Goal: Task Accomplishment & Management: Manage account settings

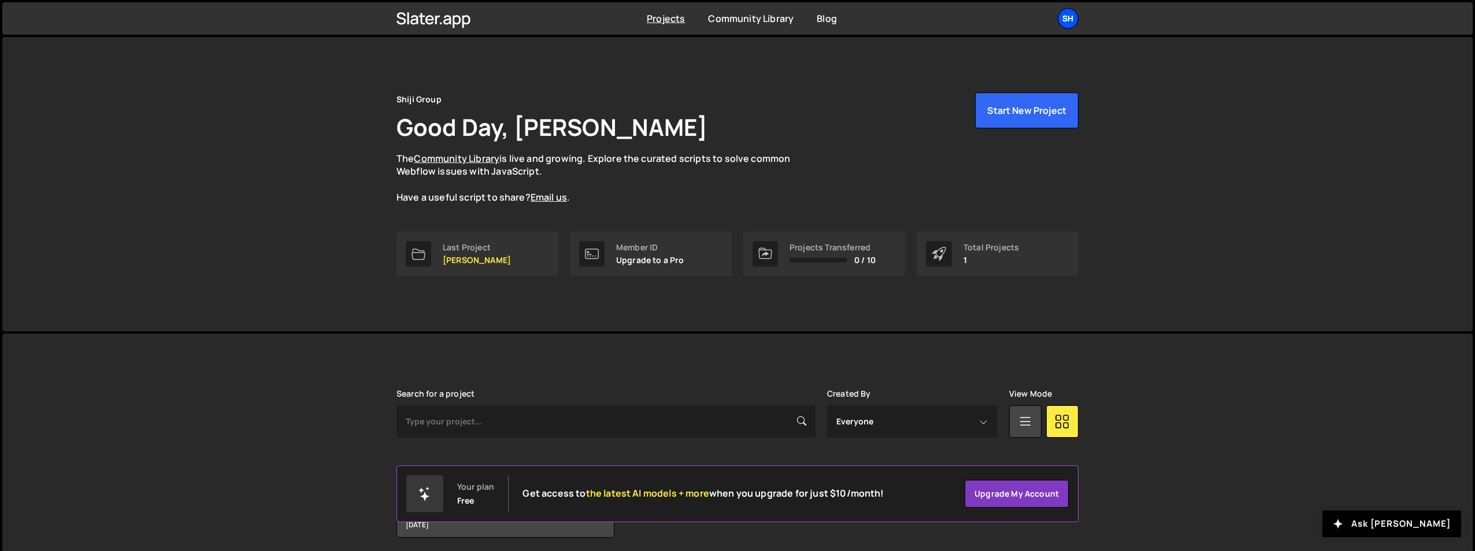
click at [1069, 21] on div "Sh" at bounding box center [1068, 18] width 21 height 21
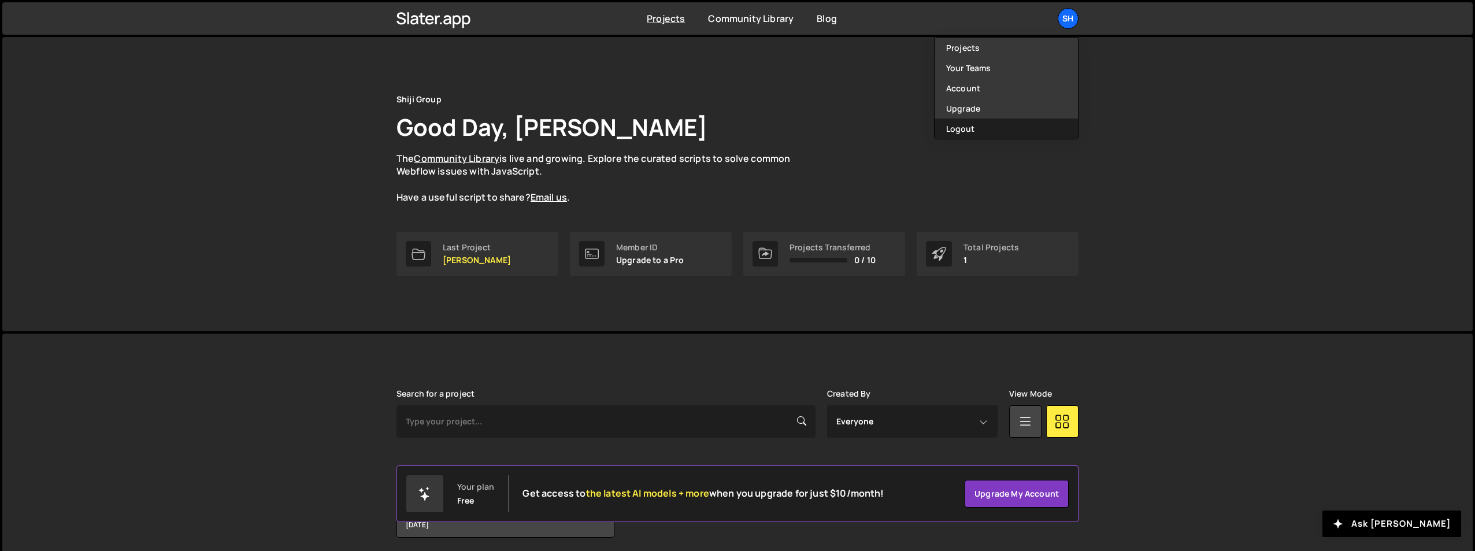
click at [973, 130] on button "Logout" at bounding box center [1006, 129] width 143 height 20
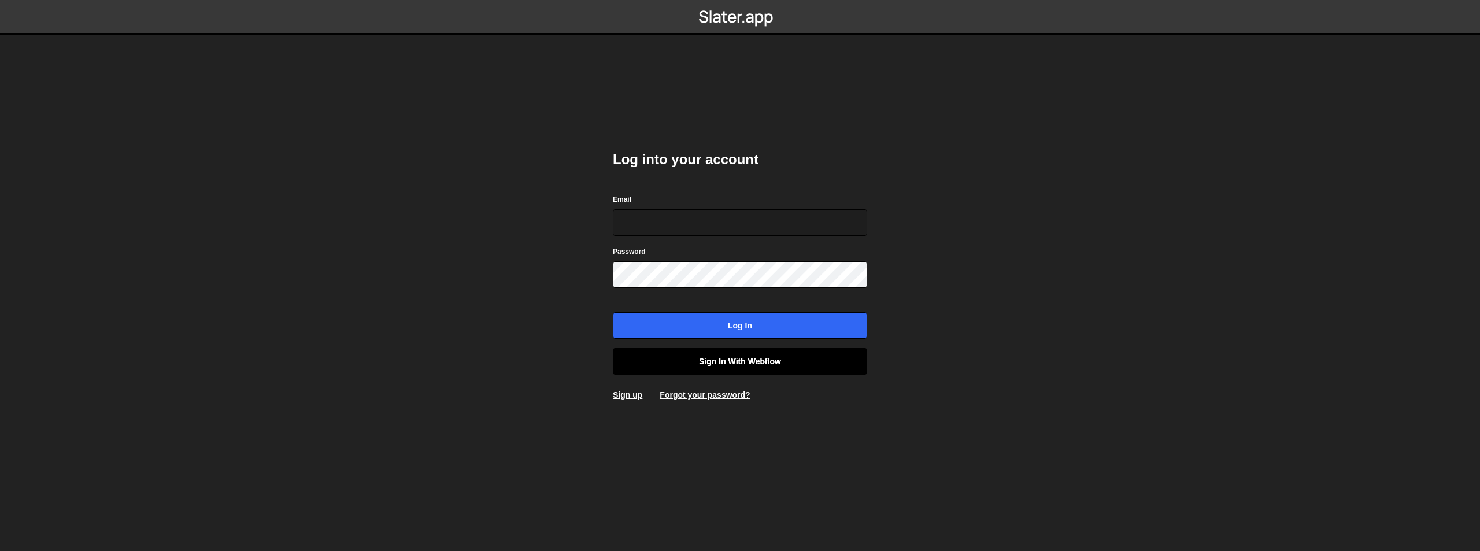
type input "[EMAIL_ADDRESS][DOMAIN_NAME]"
click at [729, 358] on link "Sign in with Webflow" at bounding box center [740, 361] width 254 height 27
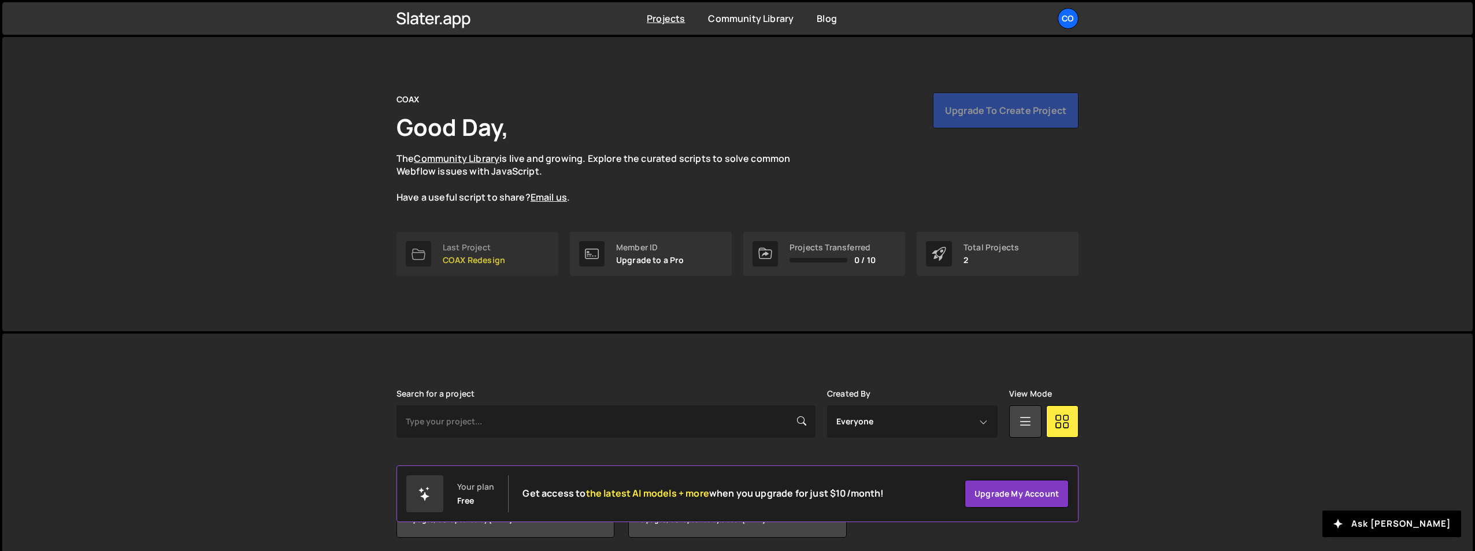
click at [492, 255] on p "COAX Redesign" at bounding box center [474, 259] width 62 height 9
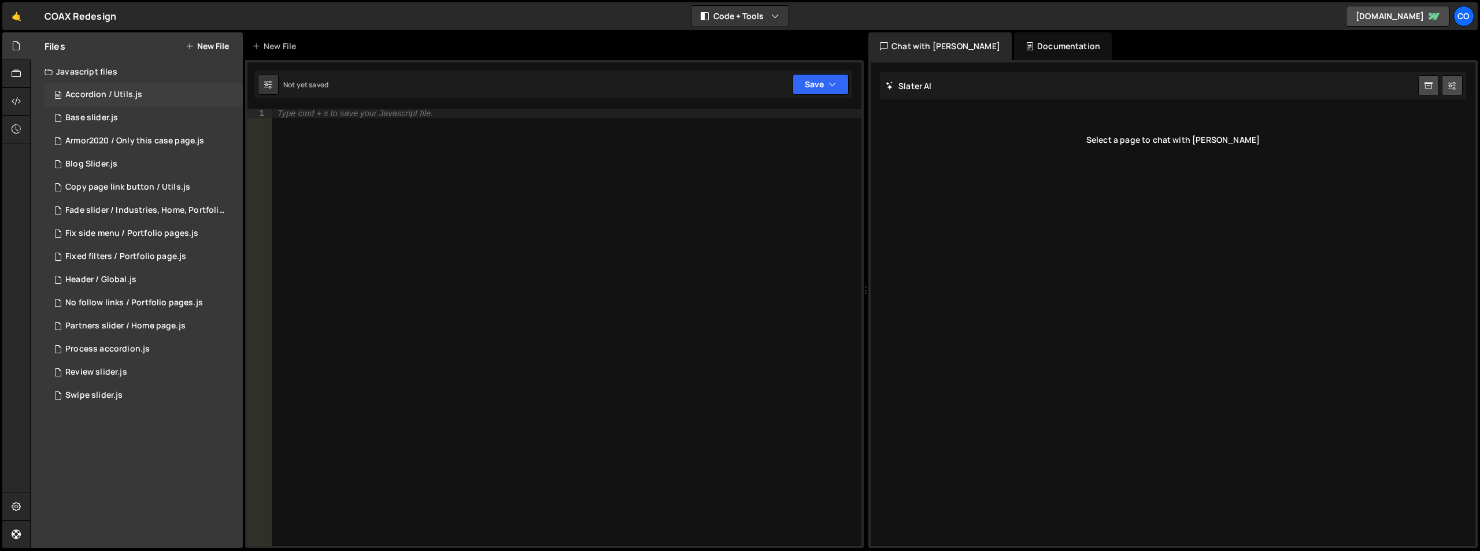
click at [139, 99] on div "Accordion / Utils.js" at bounding box center [103, 95] width 77 height 10
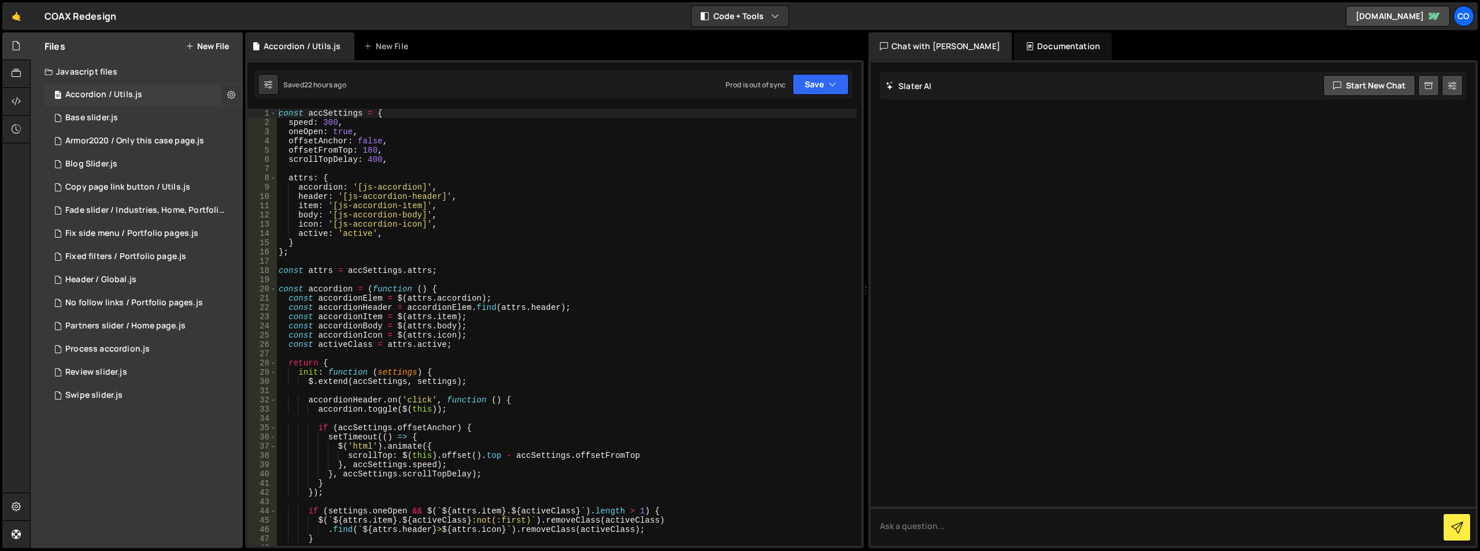
click at [233, 95] on icon at bounding box center [231, 94] width 8 height 11
click at [272, 123] on button "Edit File Settings" at bounding box center [301, 119] width 113 height 23
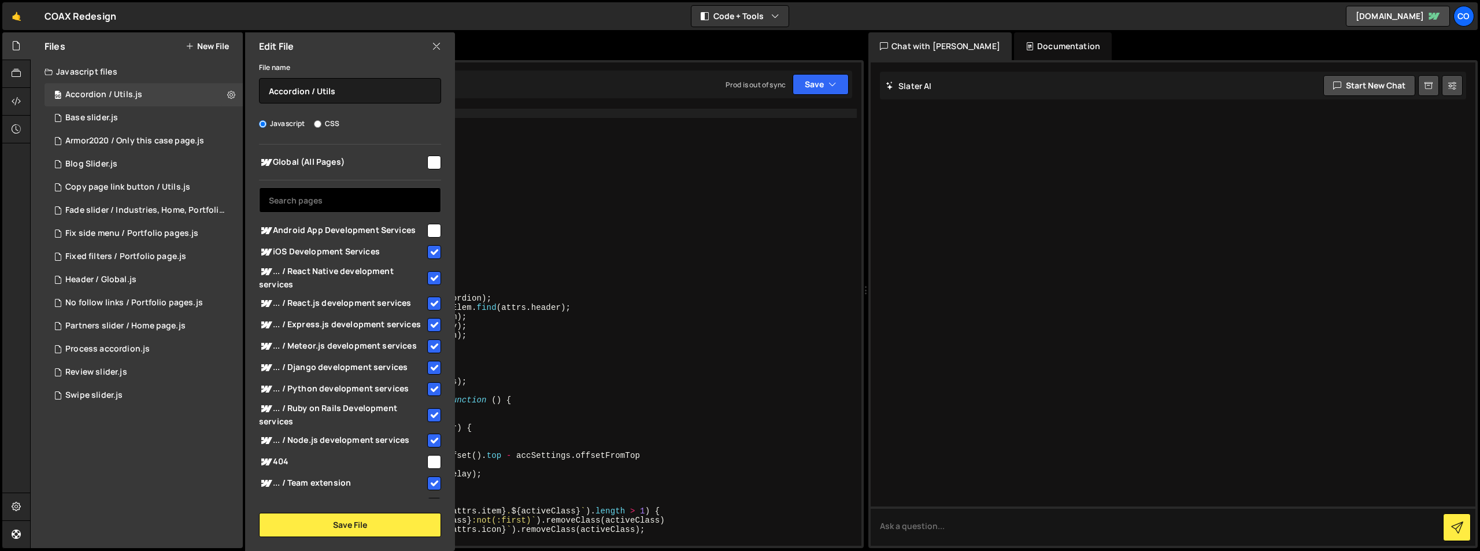
click at [306, 191] on input "text" at bounding box center [350, 199] width 182 height 25
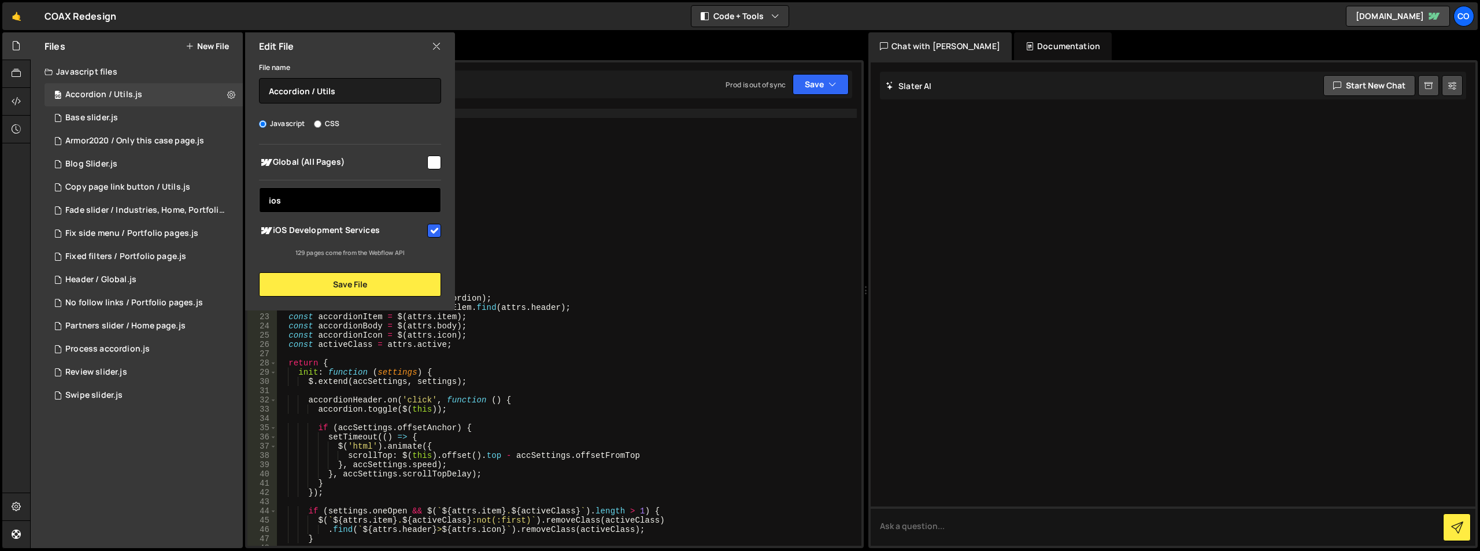
drag, startPoint x: 309, startPoint y: 192, endPoint x: 260, endPoint y: 196, distance: 49.3
click at [260, 196] on input "ios" at bounding box center [350, 199] width 182 height 25
type input "andr"
click at [432, 229] on input "checkbox" at bounding box center [434, 231] width 14 height 14
checkbox input "true"
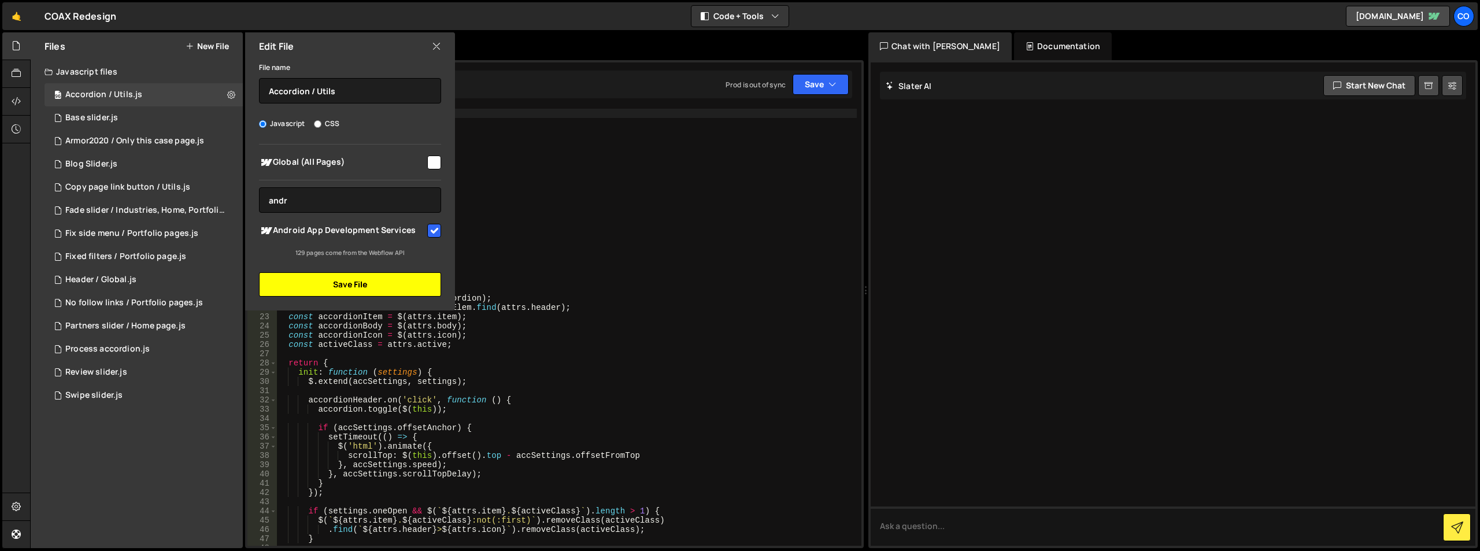
drag, startPoint x: 399, startPoint y: 288, endPoint x: 412, endPoint y: 273, distance: 19.3
click at [399, 288] on button "Save File" at bounding box center [350, 284] width 182 height 24
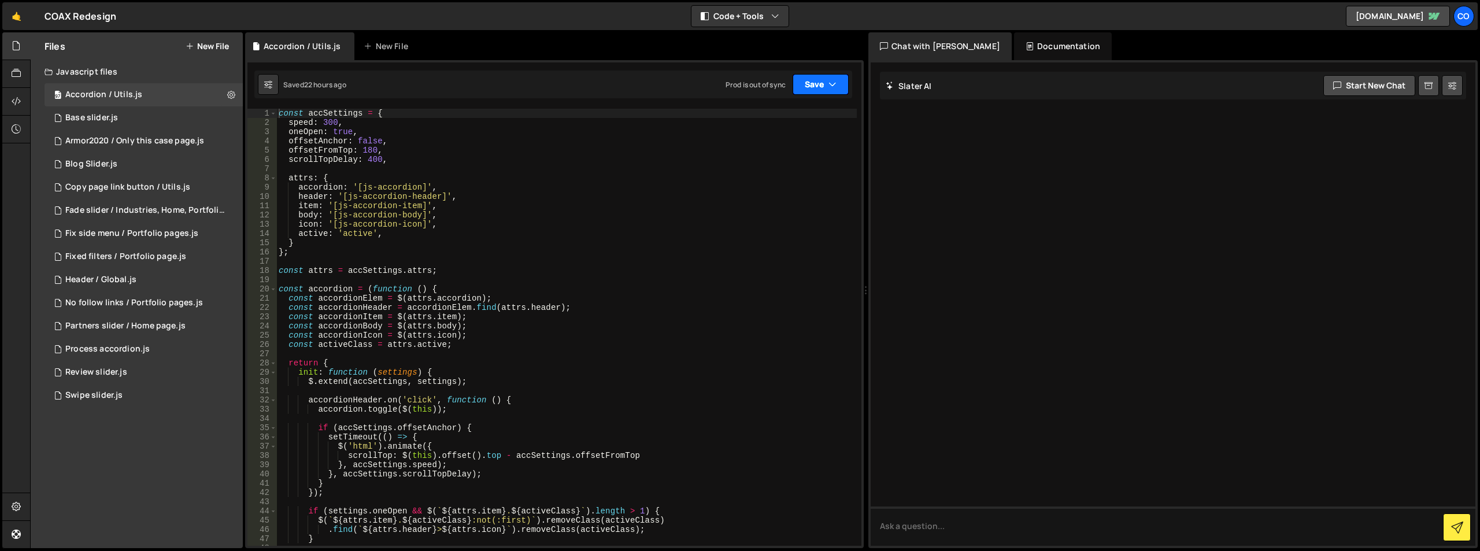
click at [825, 92] on button "Save" at bounding box center [821, 84] width 56 height 21
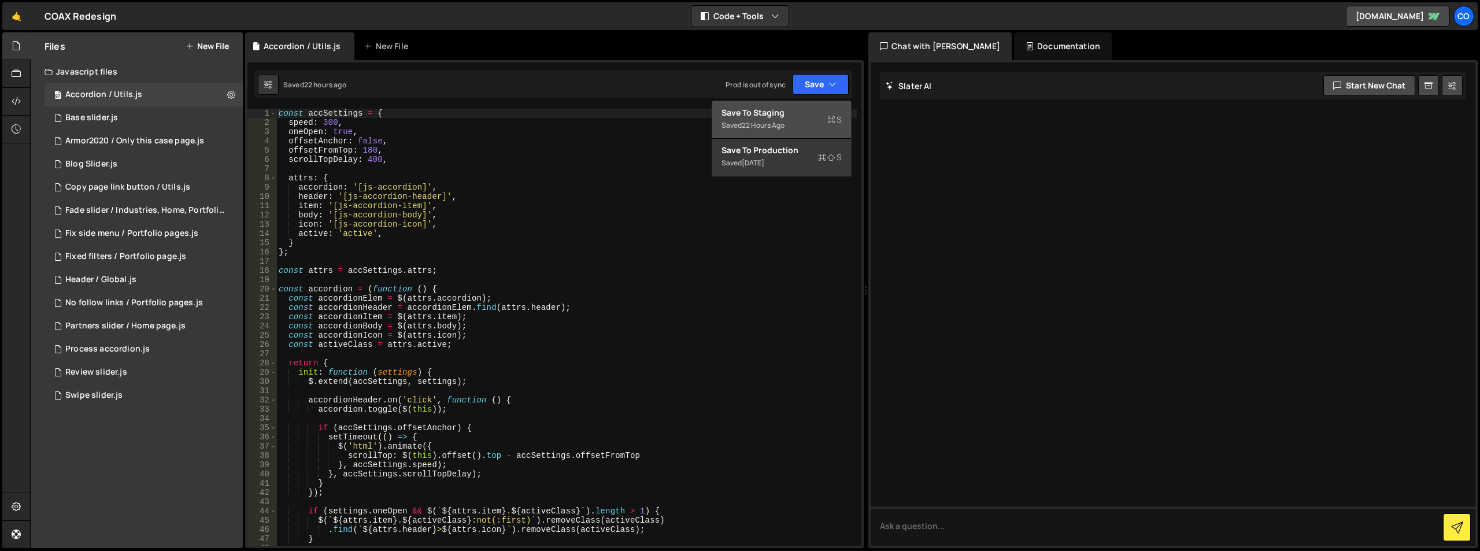
drag, startPoint x: 788, startPoint y: 122, endPoint x: 811, endPoint y: 97, distance: 33.6
click at [789, 120] on div "Saved 22 hours ago" at bounding box center [781, 126] width 120 height 14
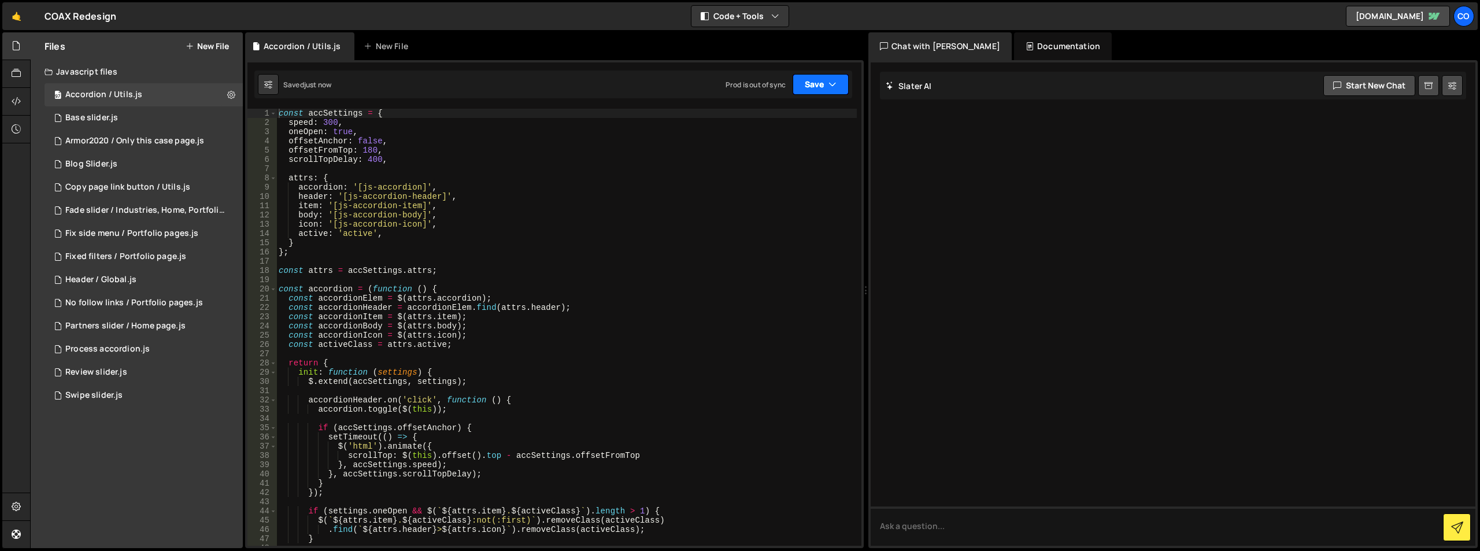
click at [816, 86] on button "Save" at bounding box center [821, 84] width 56 height 21
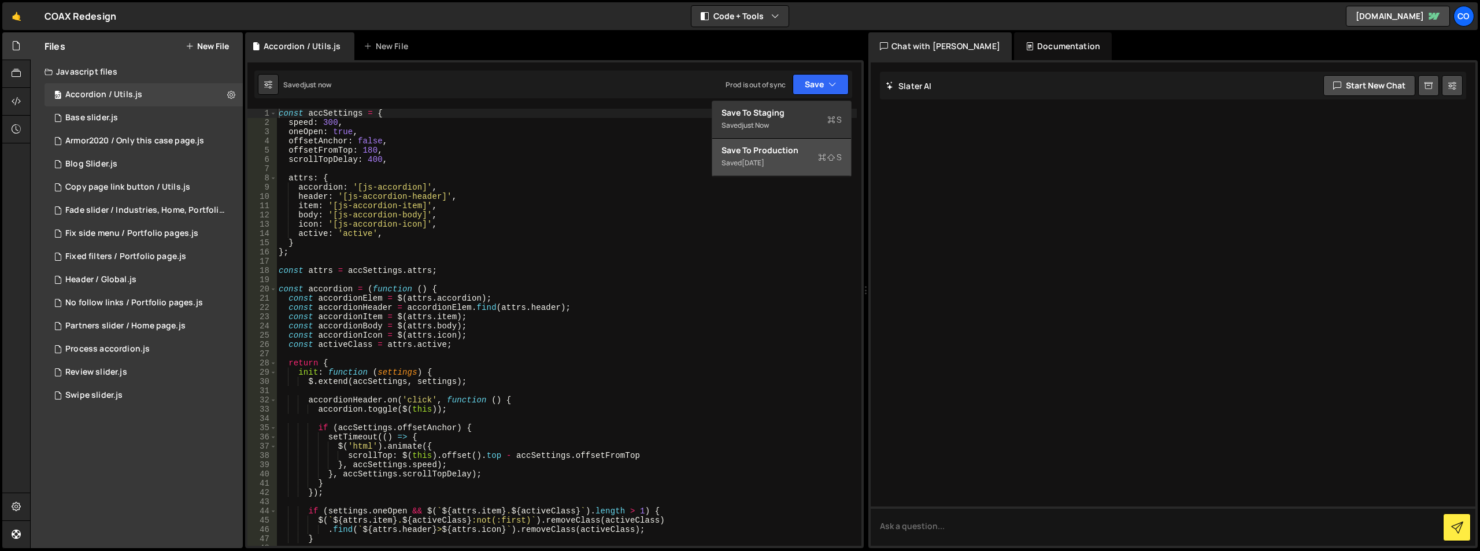
click at [779, 147] on div "Save to Production S" at bounding box center [781, 151] width 120 height 12
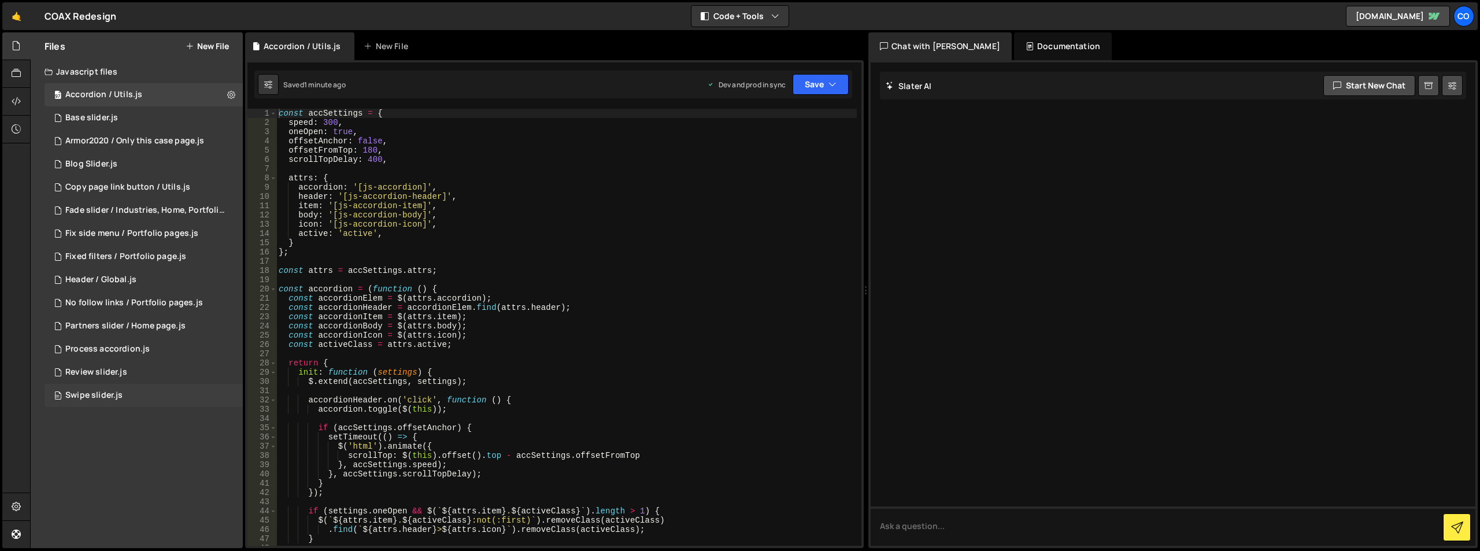
click at [125, 392] on div "91 Swipe slider.js 0" at bounding box center [144, 395] width 198 height 23
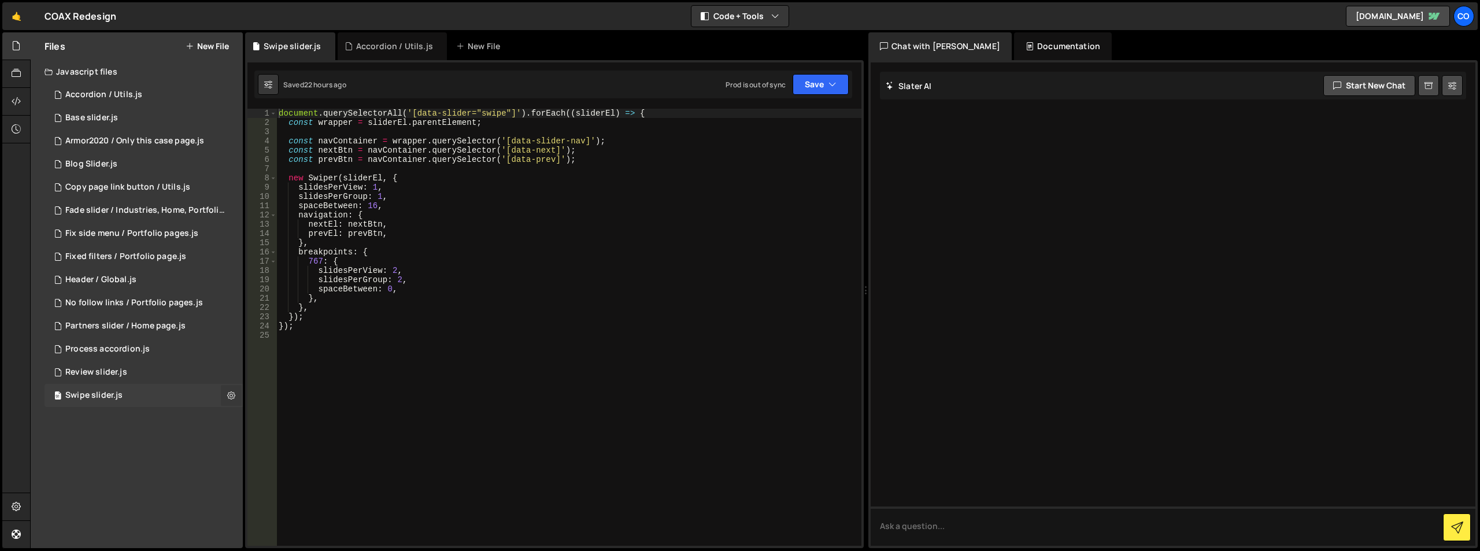
click at [229, 392] on icon at bounding box center [231, 395] width 8 height 11
type input "Swipe slider"
radio input "true"
checkbox input "true"
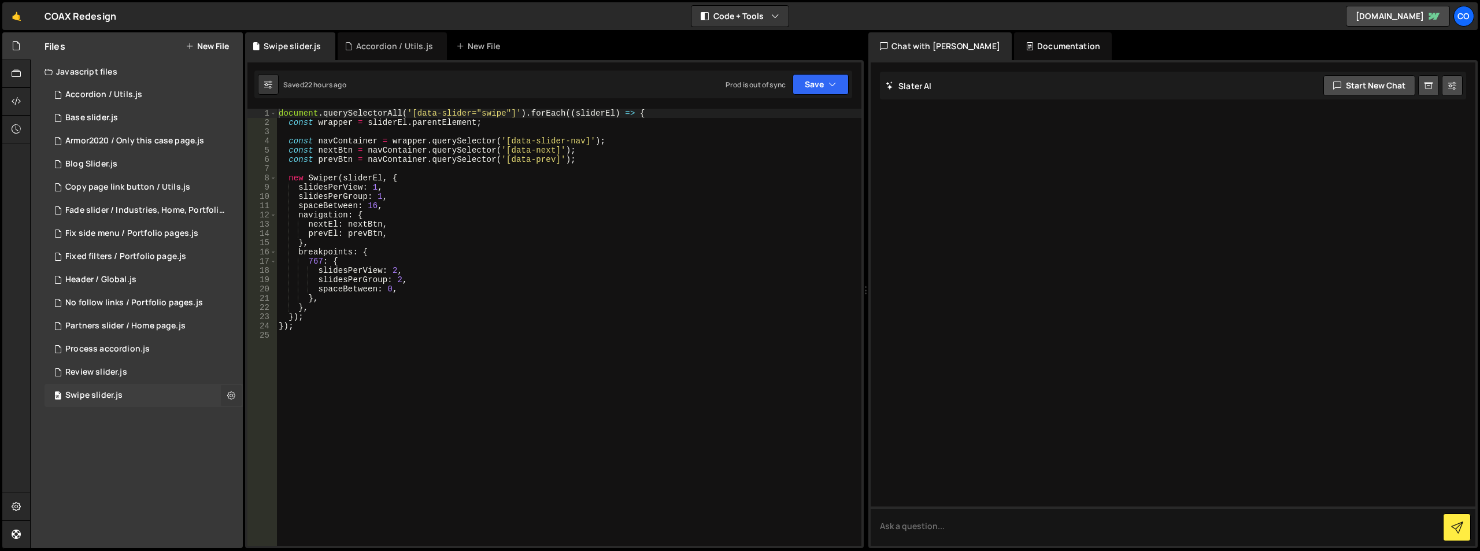
checkbox input "true"
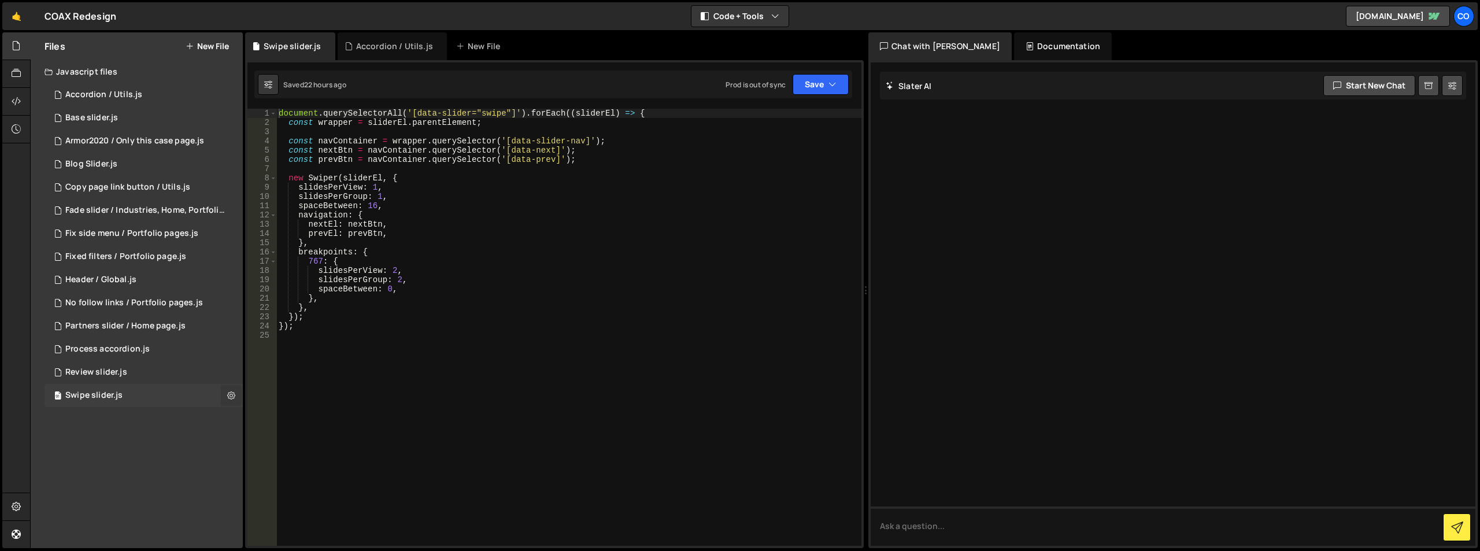
checkbox input "true"
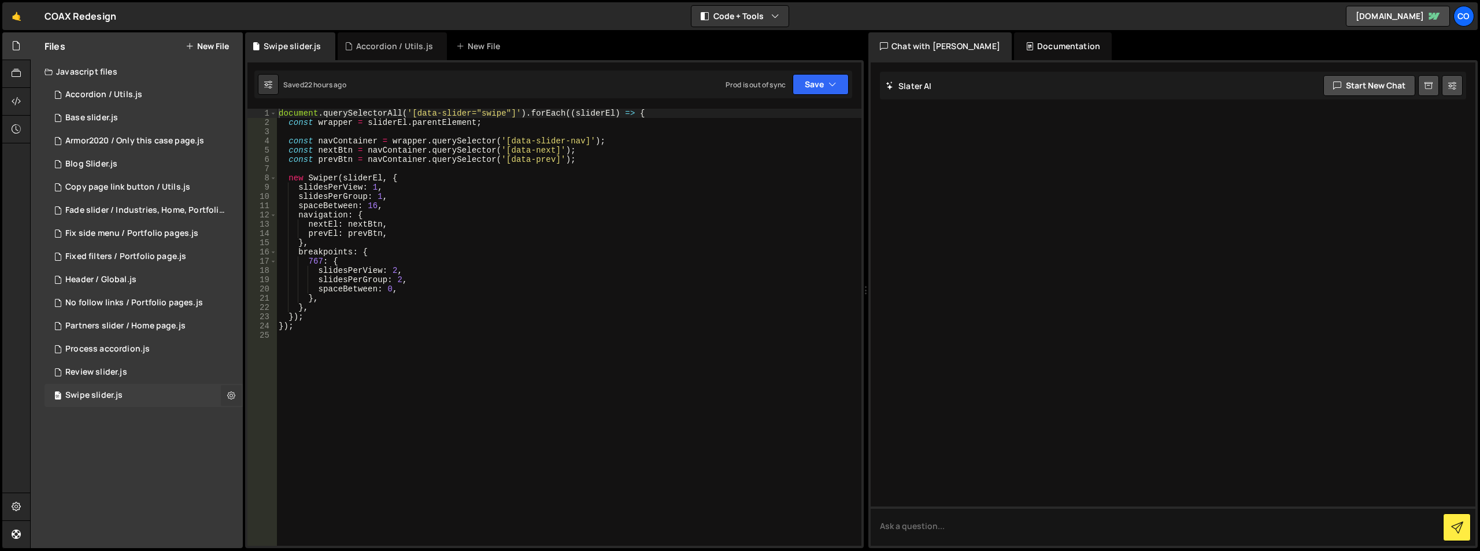
checkbox input "true"
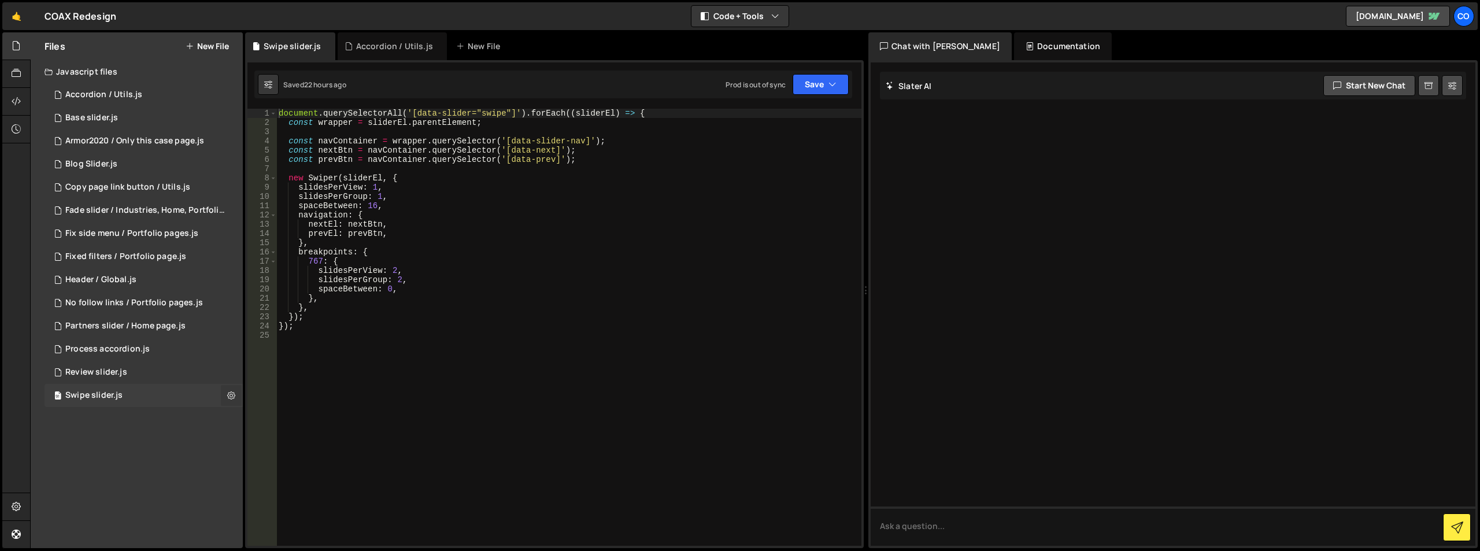
checkbox input "true"
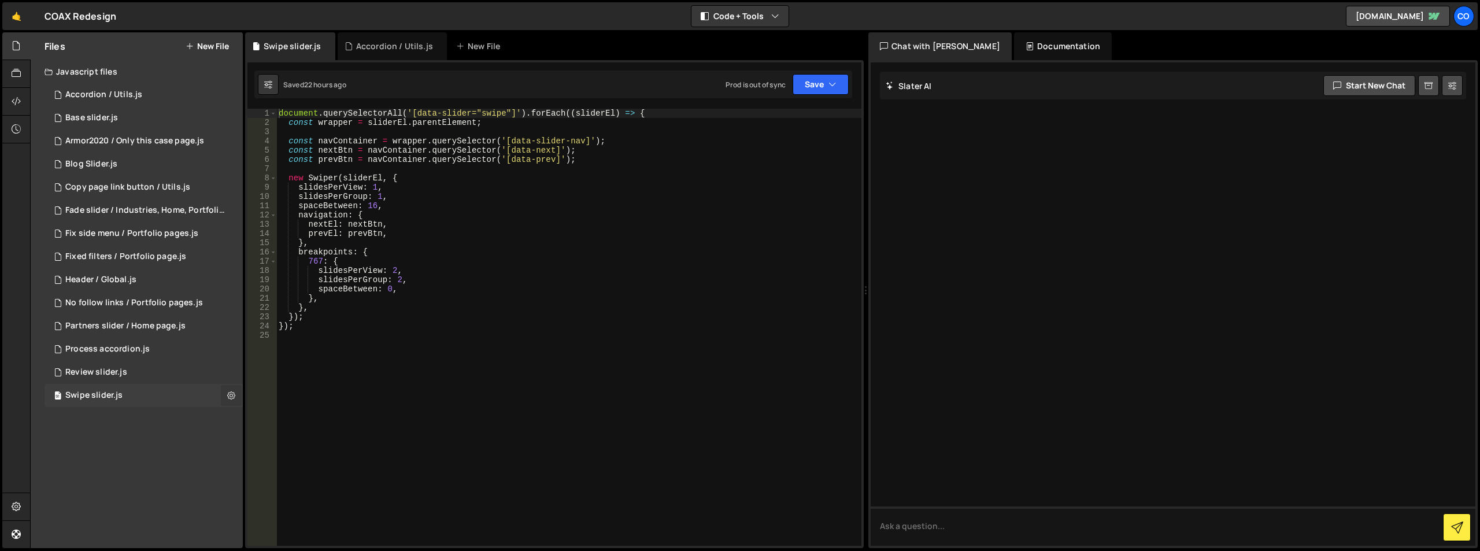
checkbox input "true"
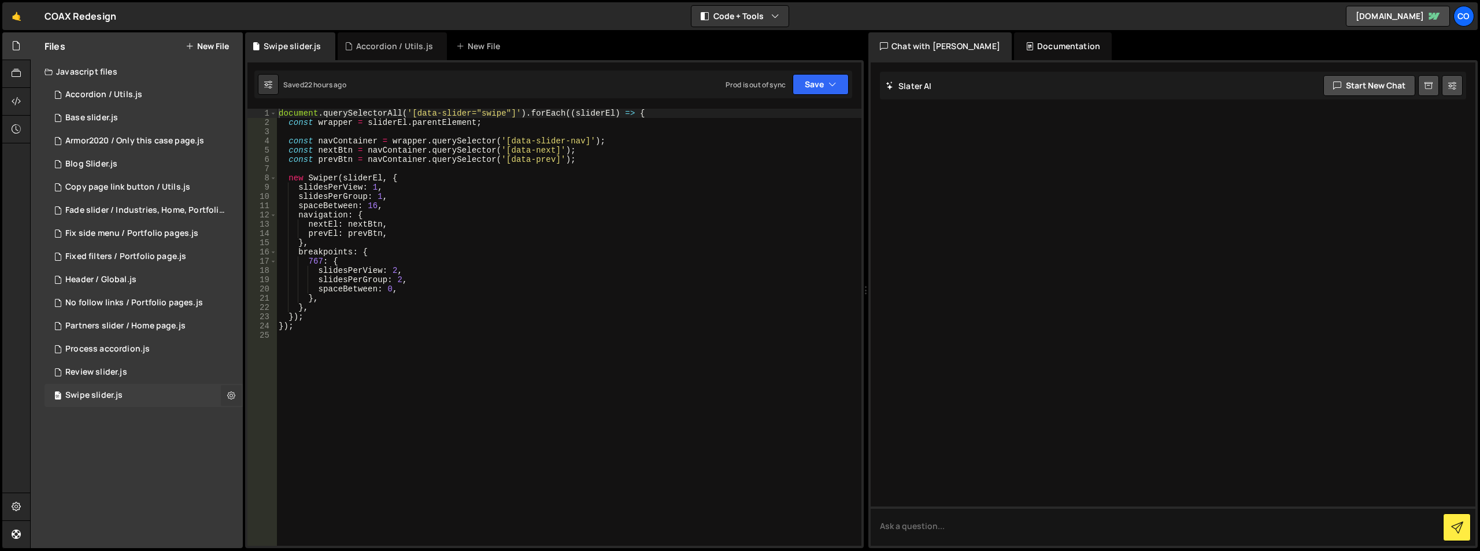
checkbox input "true"
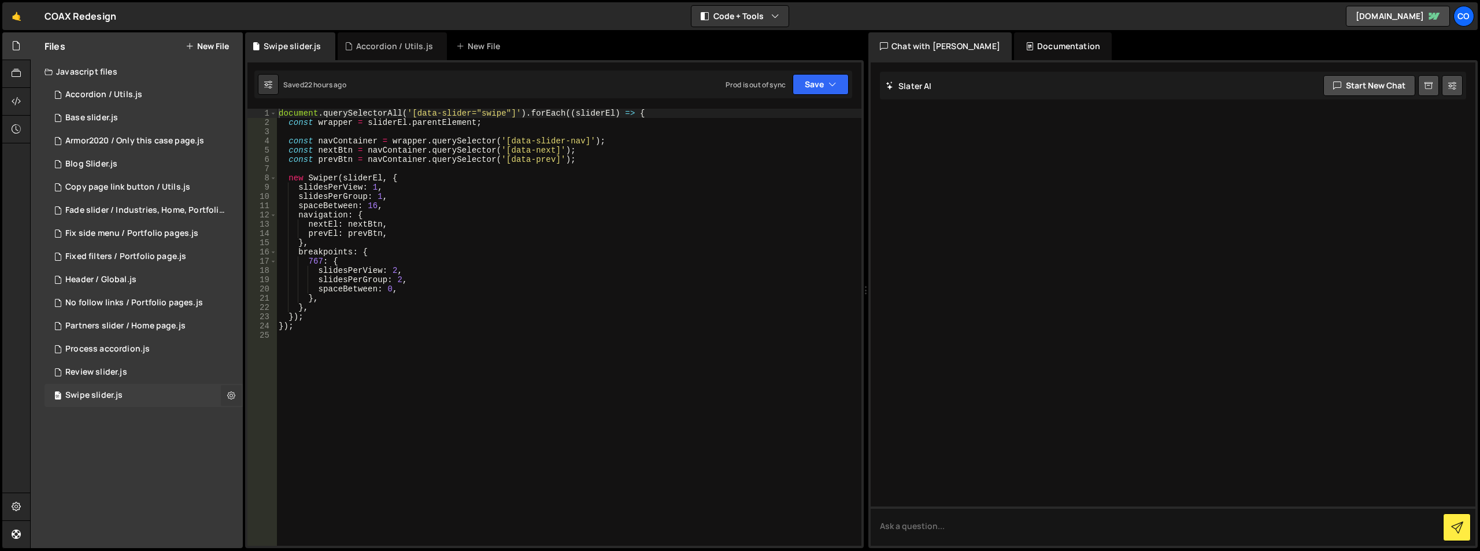
checkbox input "true"
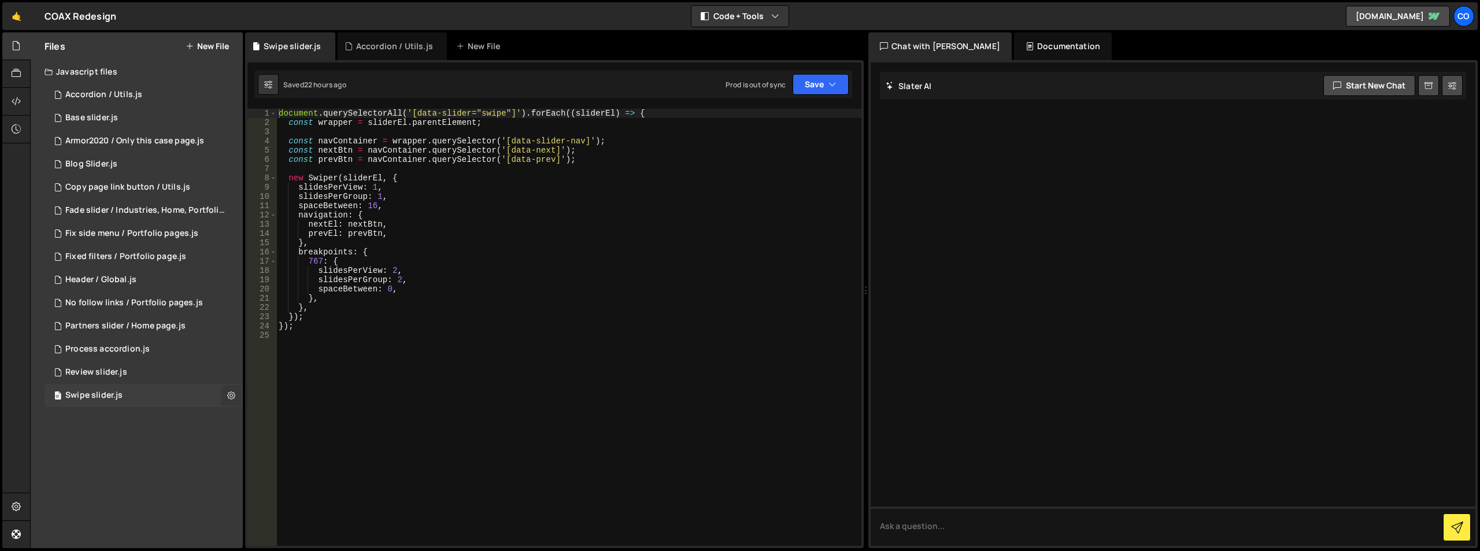
checkbox input "true"
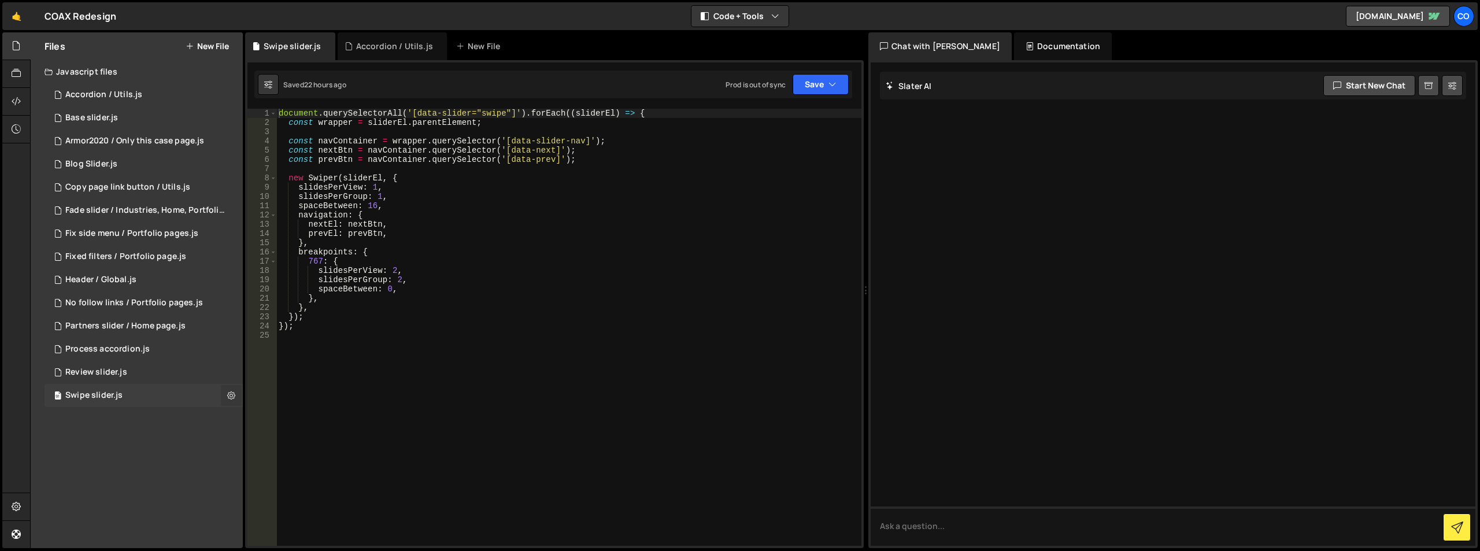
checkbox input "true"
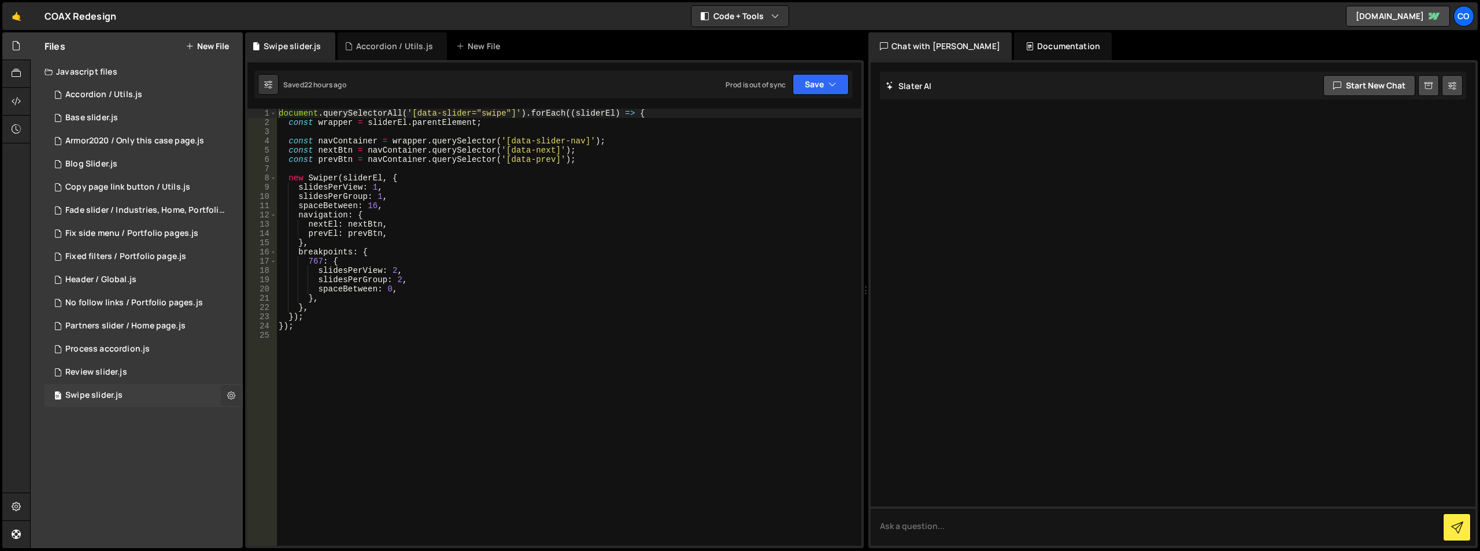
checkbox input "true"
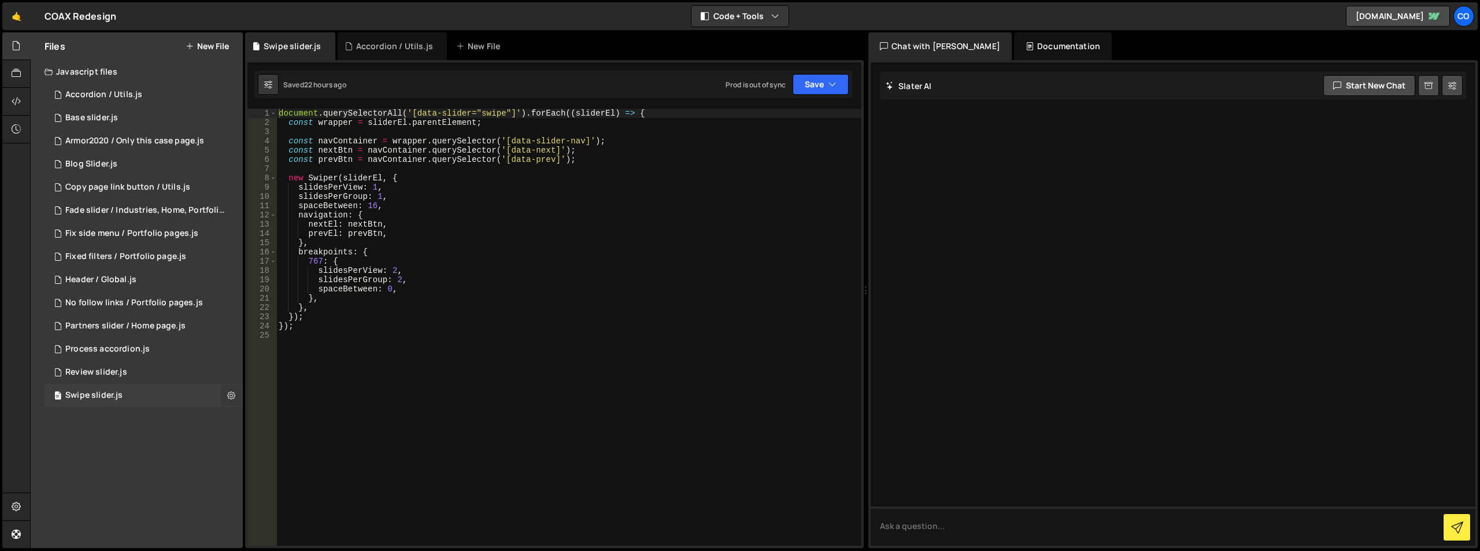
checkbox input "true"
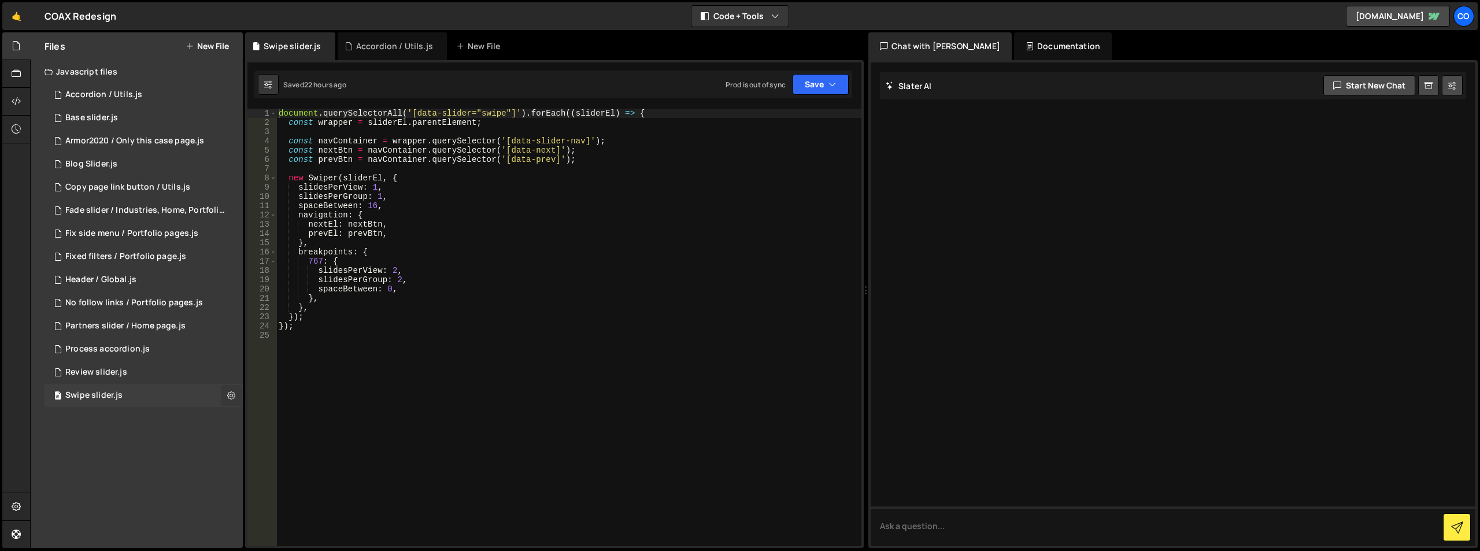
checkbox input "true"
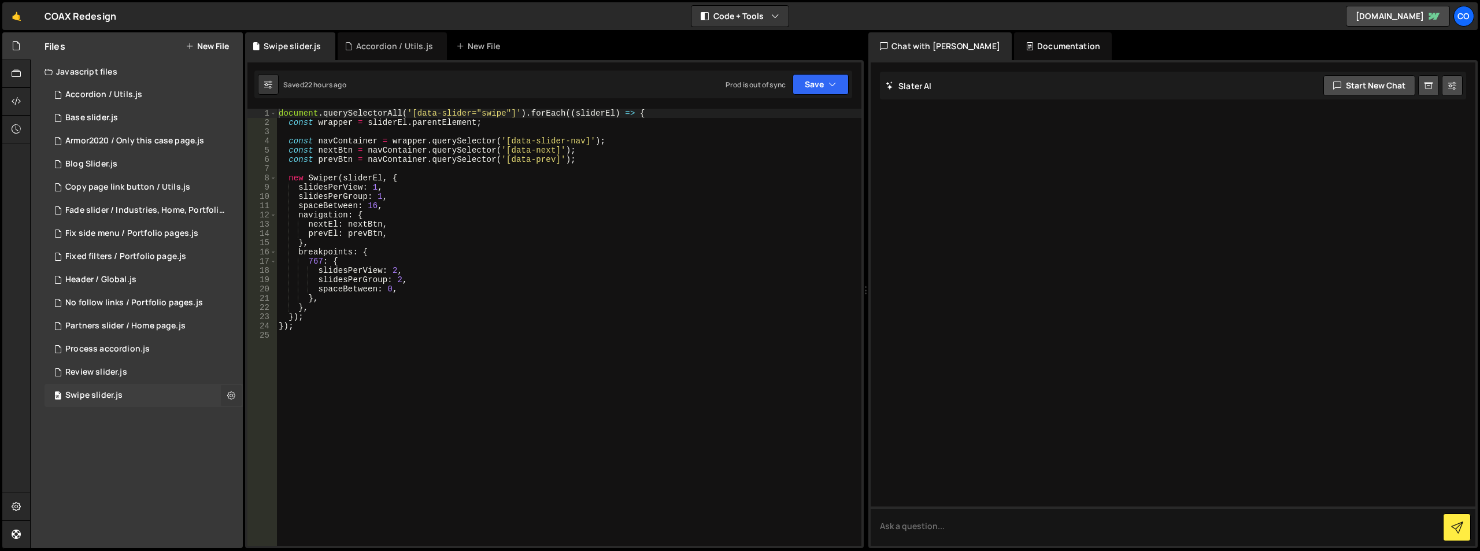
checkbox input "true"
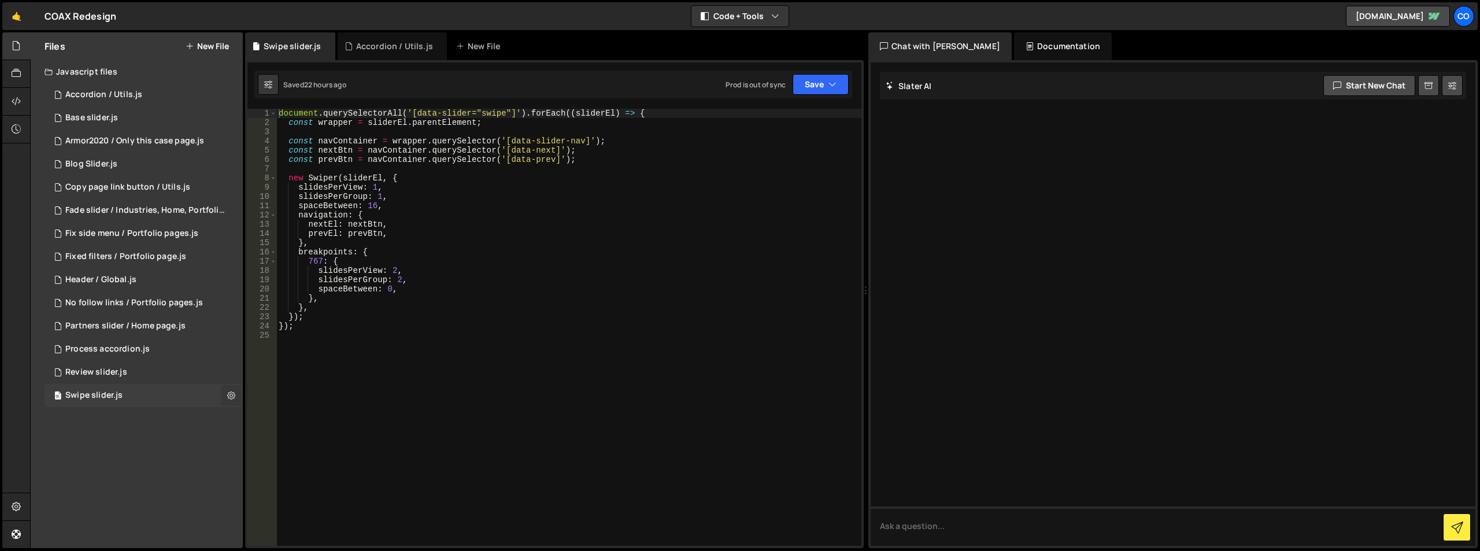
checkbox input "true"
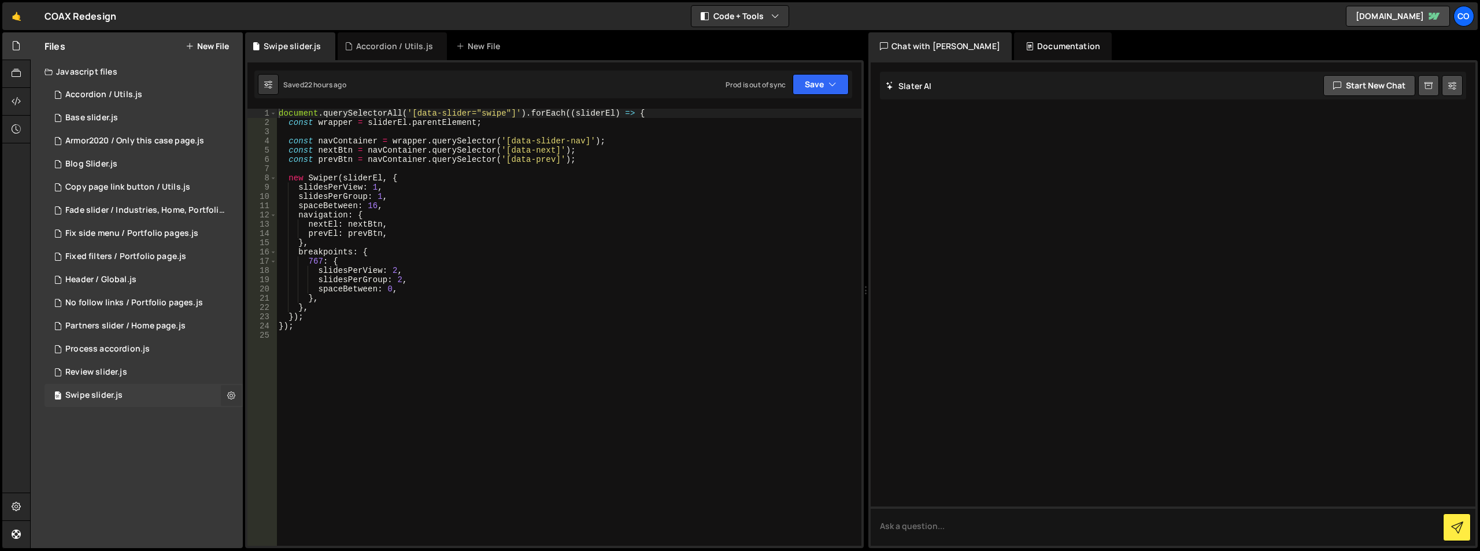
checkbox input "true"
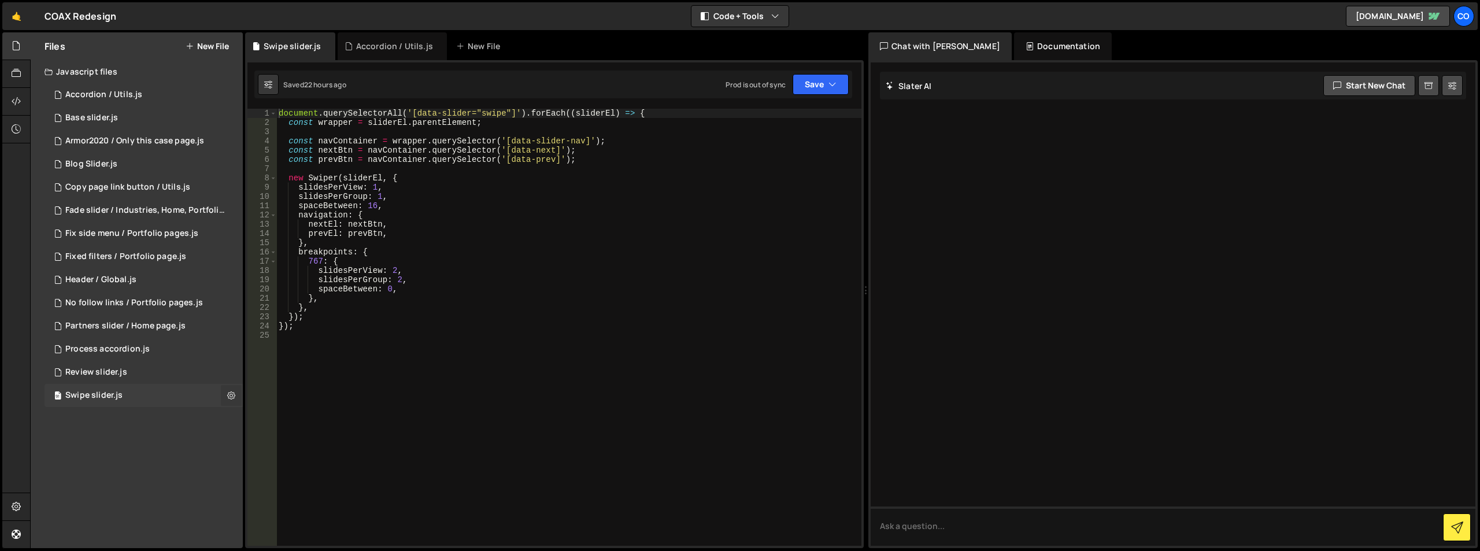
checkbox input "true"
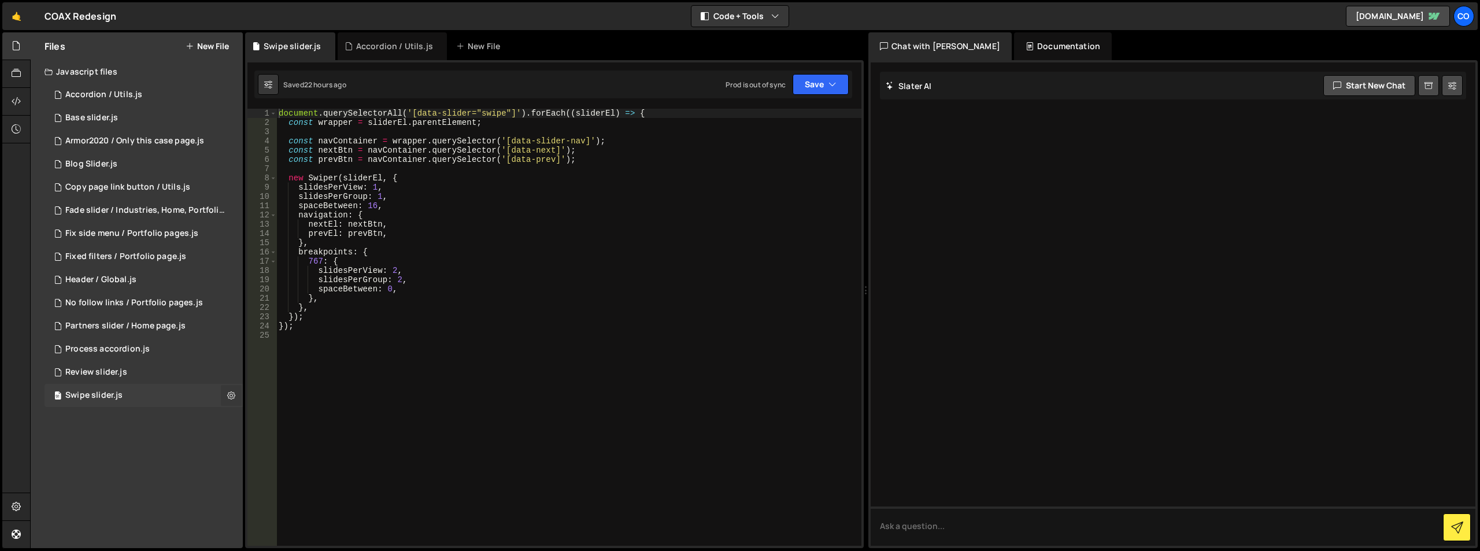
checkbox input "true"
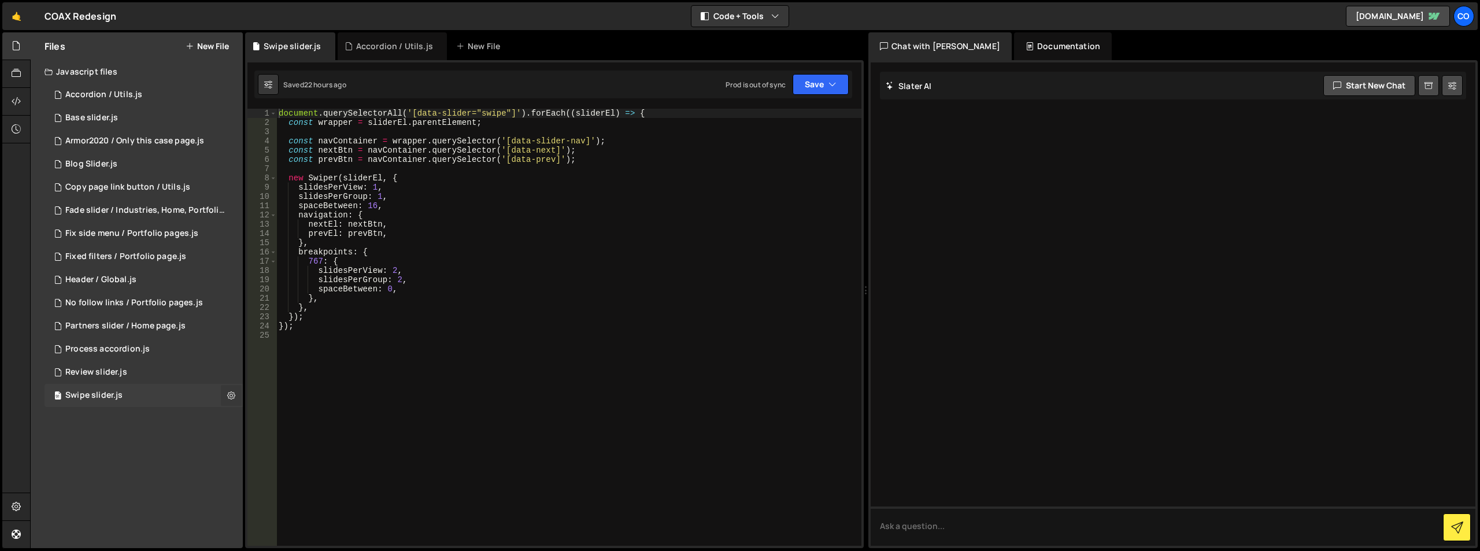
checkbox input "true"
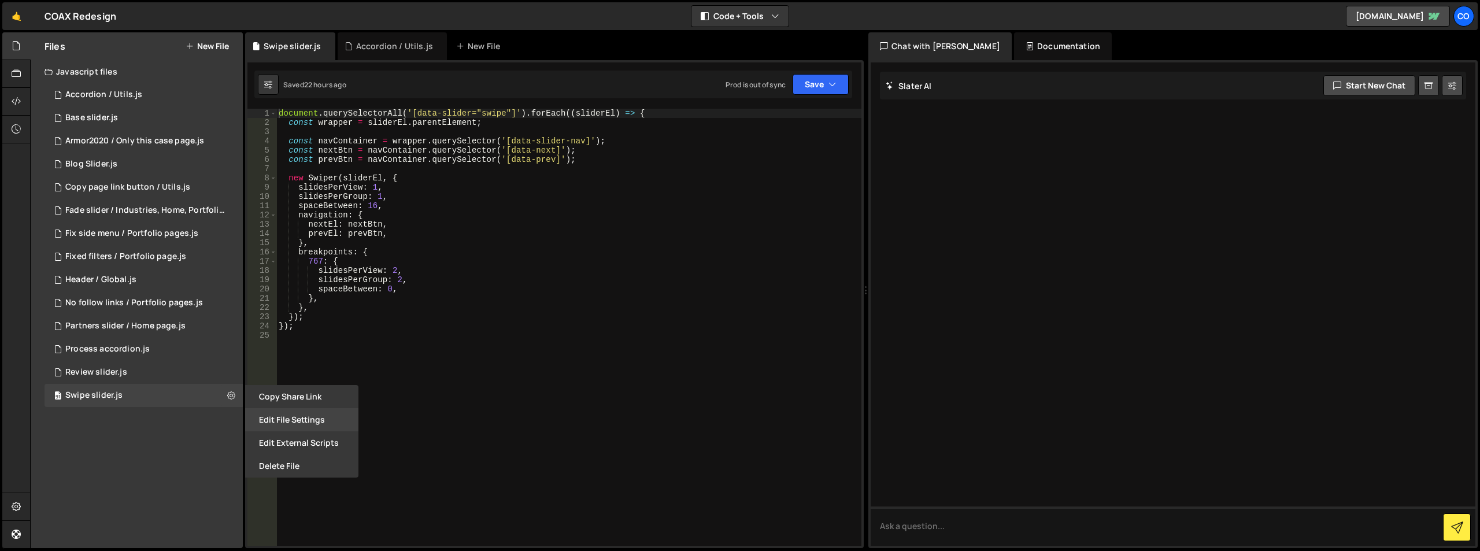
click at [261, 424] on button "Edit File Settings" at bounding box center [301, 419] width 113 height 23
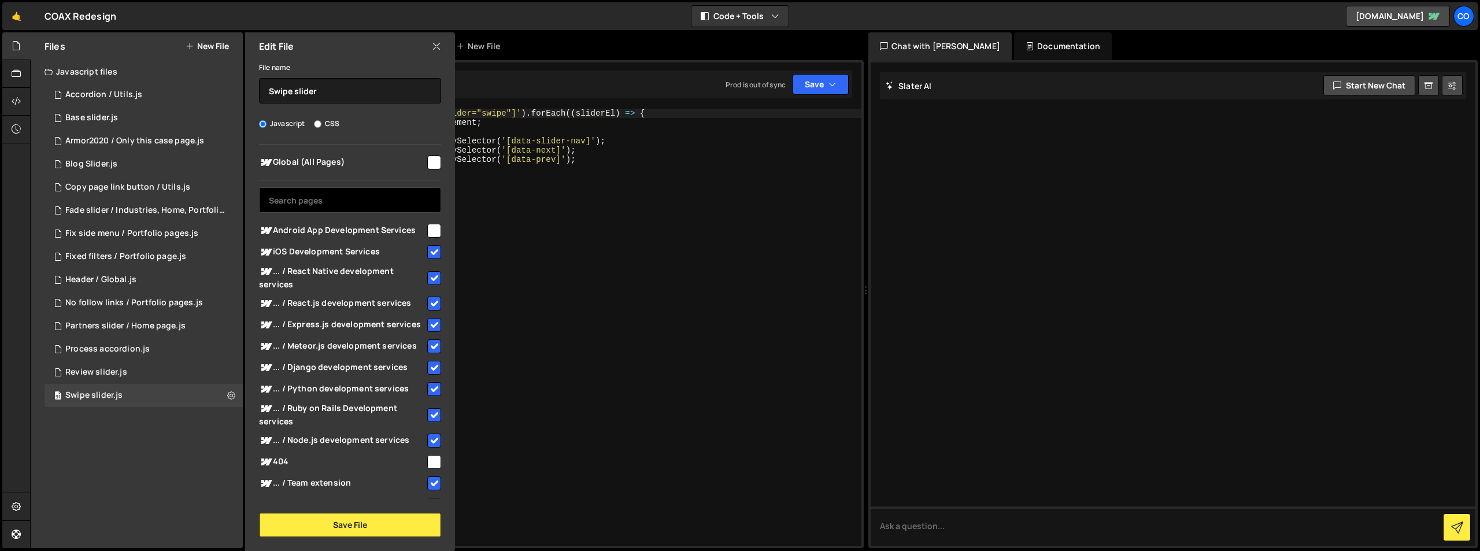
click at [301, 205] on input "text" at bounding box center [350, 199] width 182 height 25
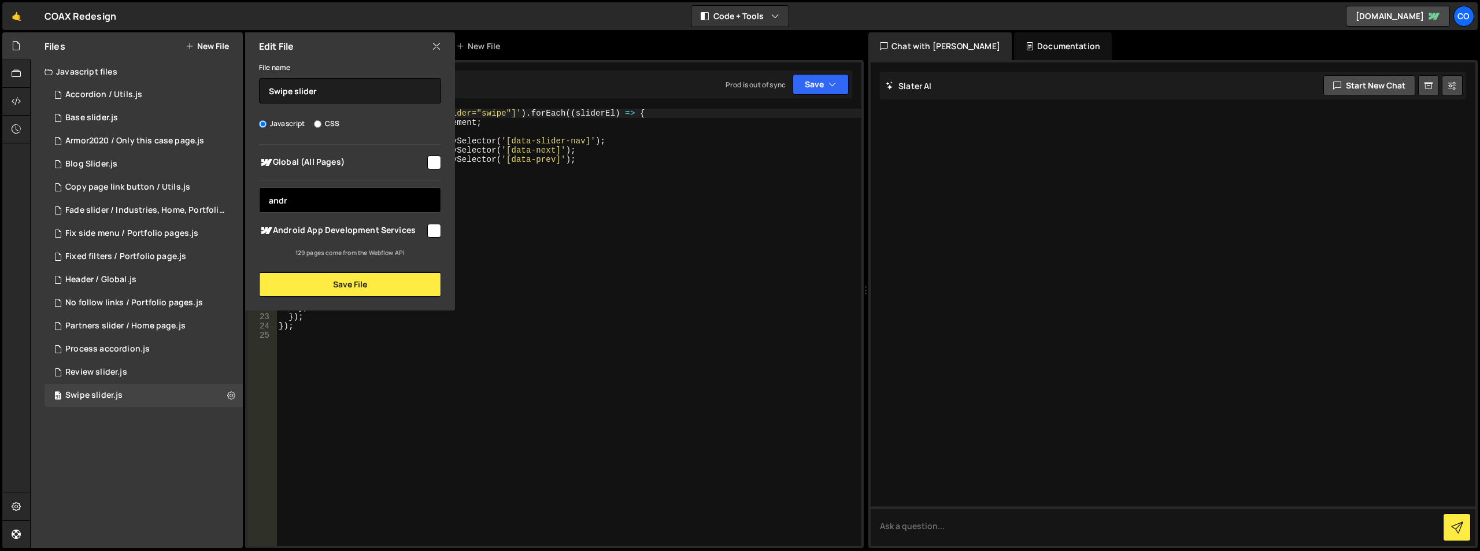
type input "andr"
click at [439, 229] on input "checkbox" at bounding box center [434, 231] width 14 height 14
checkbox input "true"
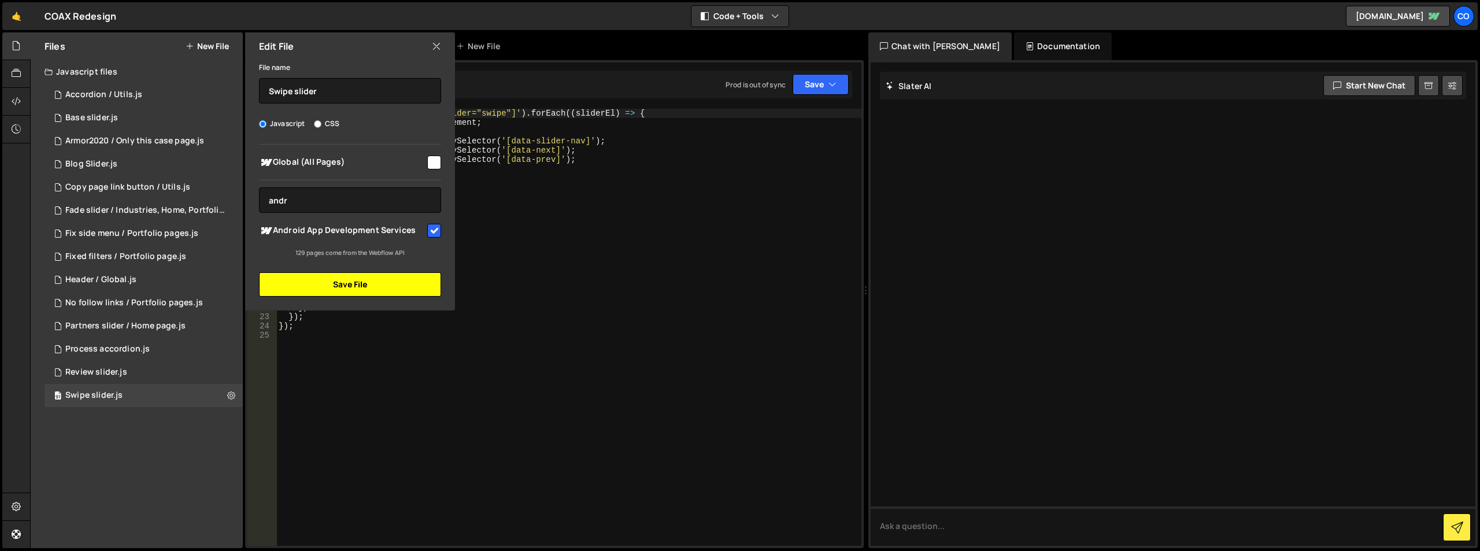
click at [356, 290] on button "Save File" at bounding box center [350, 284] width 182 height 24
checkbox input "false"
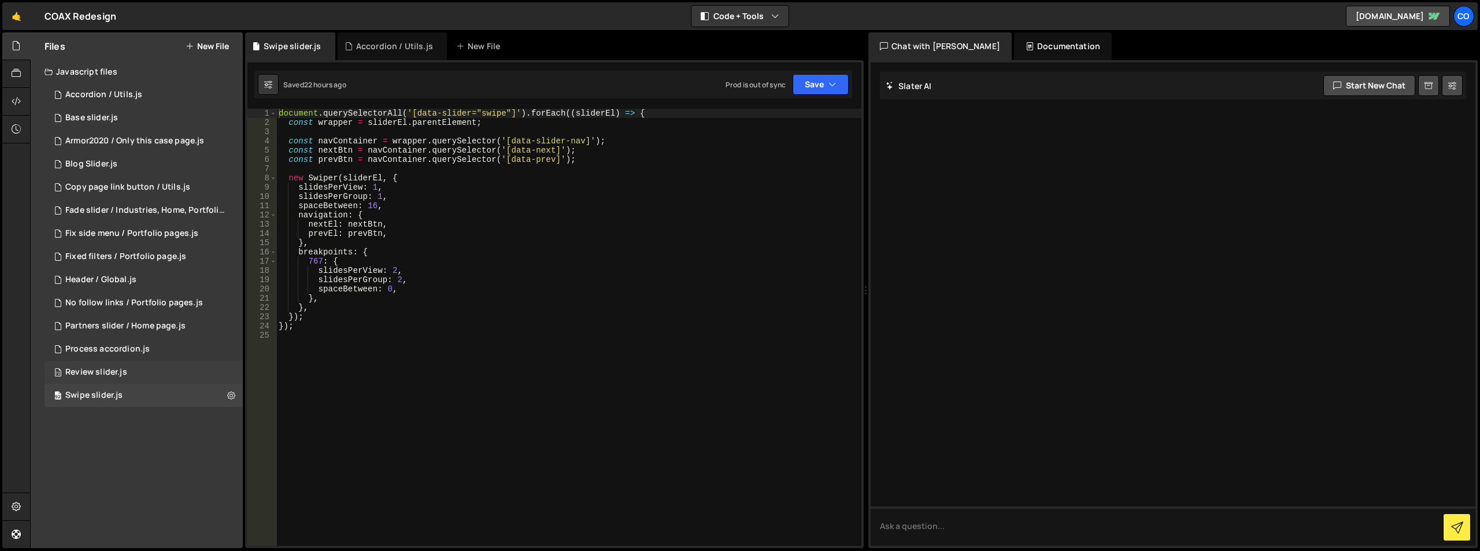
click at [231, 373] on div "72 Review slider.js 0" at bounding box center [144, 372] width 198 height 23
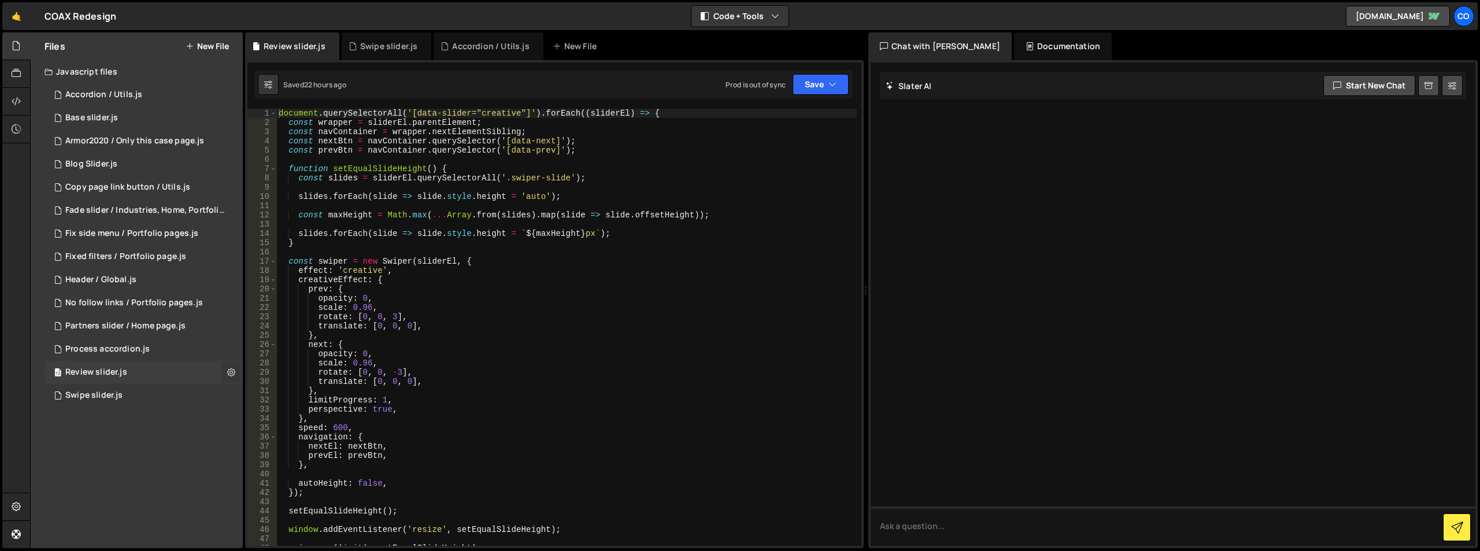
click at [232, 371] on icon at bounding box center [231, 371] width 8 height 11
type input "Review slider"
radio input "true"
checkbox input "true"
click at [280, 399] on button "Edit File Settings" at bounding box center [301, 396] width 113 height 23
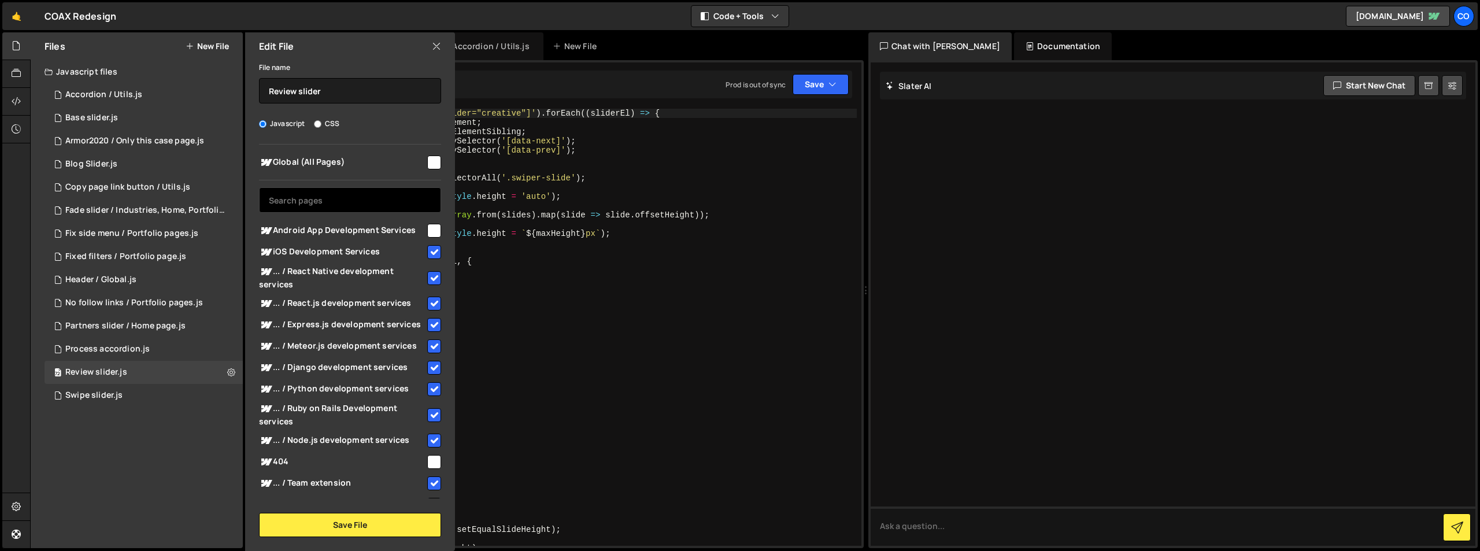
click at [384, 207] on input "text" at bounding box center [350, 199] width 182 height 25
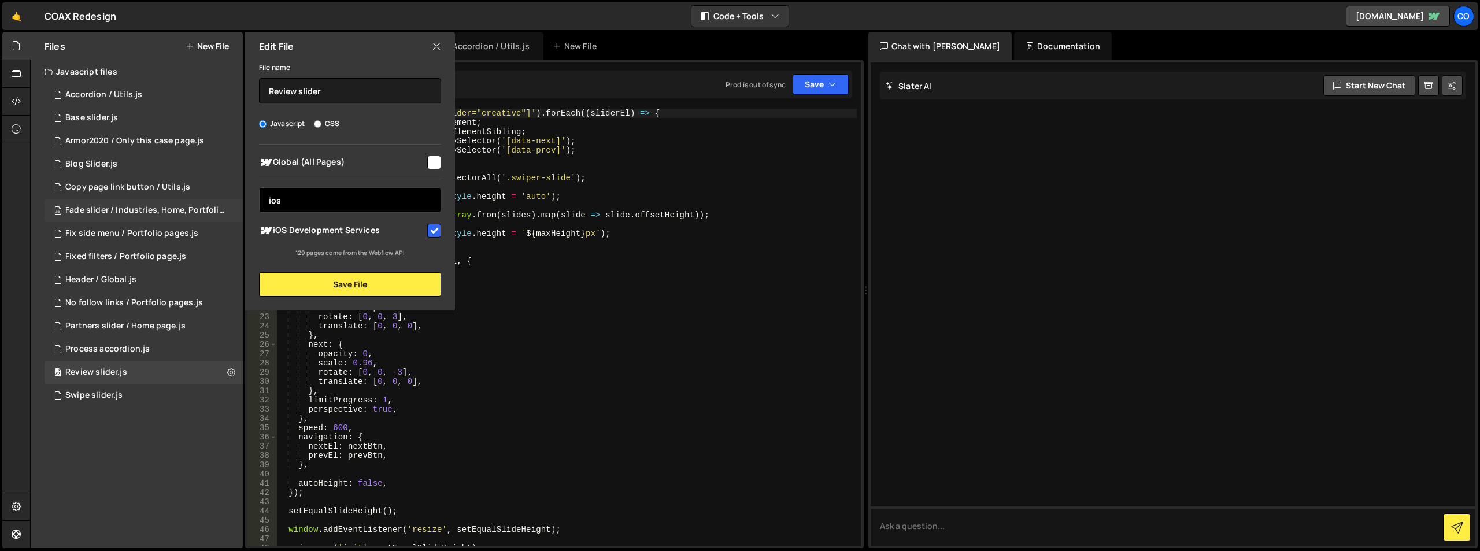
drag, startPoint x: 297, startPoint y: 205, endPoint x: 237, endPoint y: 204, distance: 59.5
click at [237, 204] on div "Files New File Javascript files 97 Accordion / Utils.js 0 48 Base slider.js 0 1…" at bounding box center [137, 290] width 212 height 516
type input "andr"
click at [433, 232] on input "checkbox" at bounding box center [434, 231] width 14 height 14
checkbox input "true"
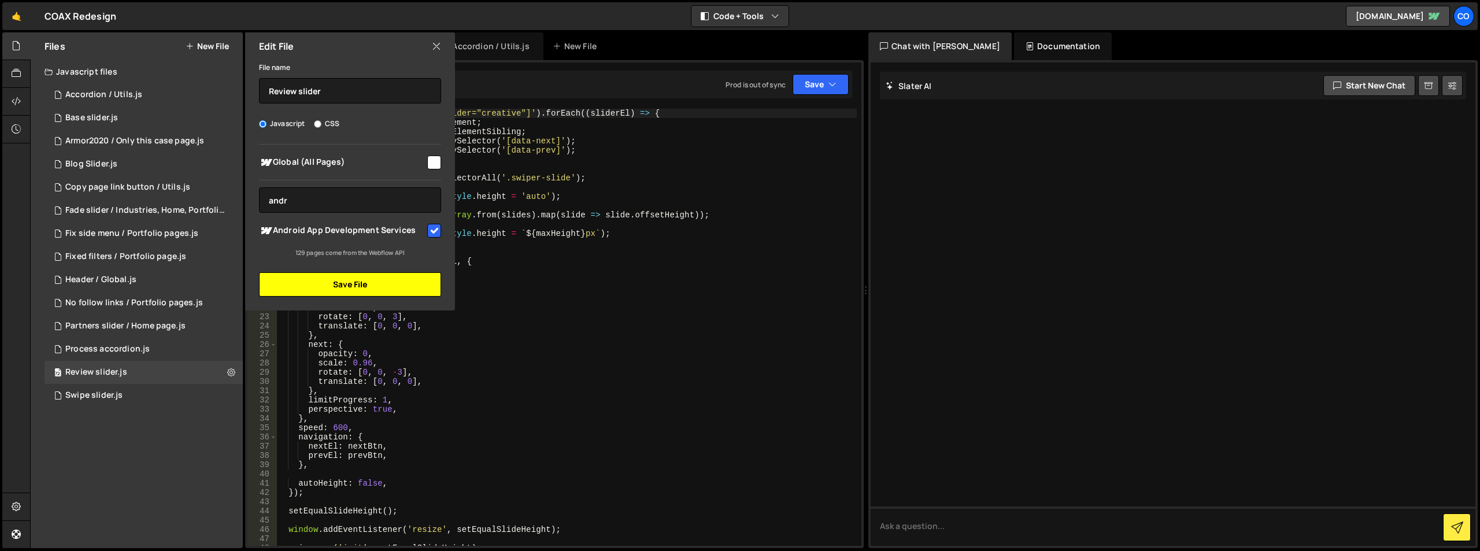
click at [357, 279] on button "Save File" at bounding box center [350, 284] width 182 height 24
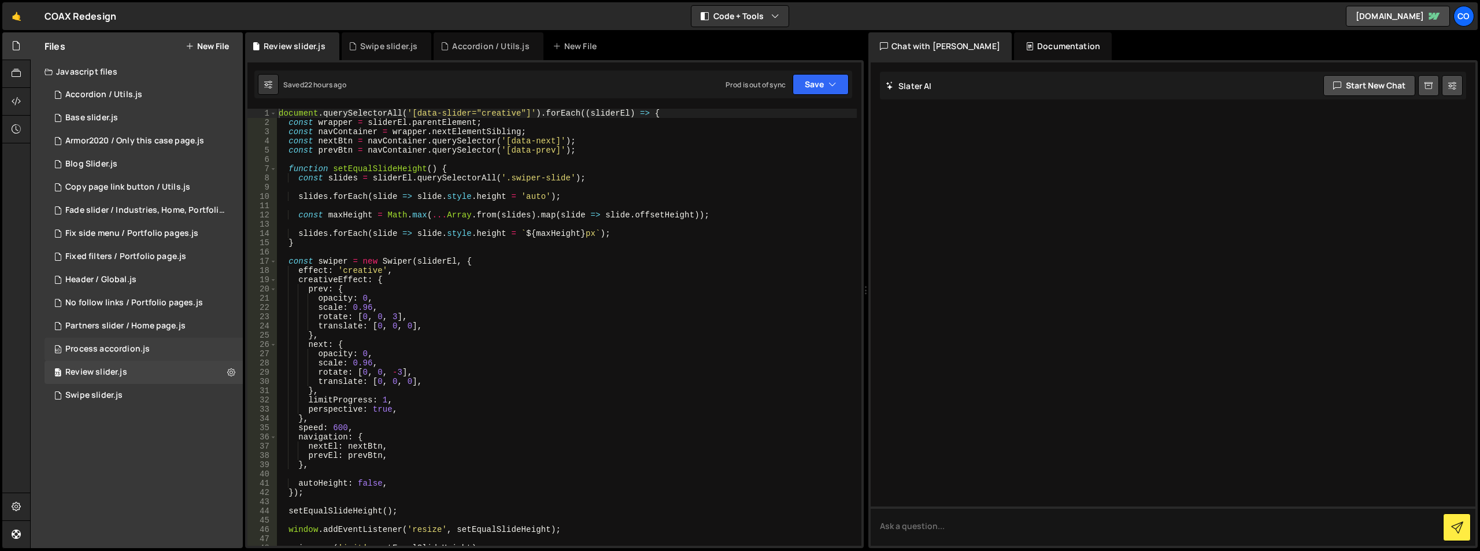
click at [229, 347] on div "40 Process accordion.js 0" at bounding box center [144, 349] width 198 height 23
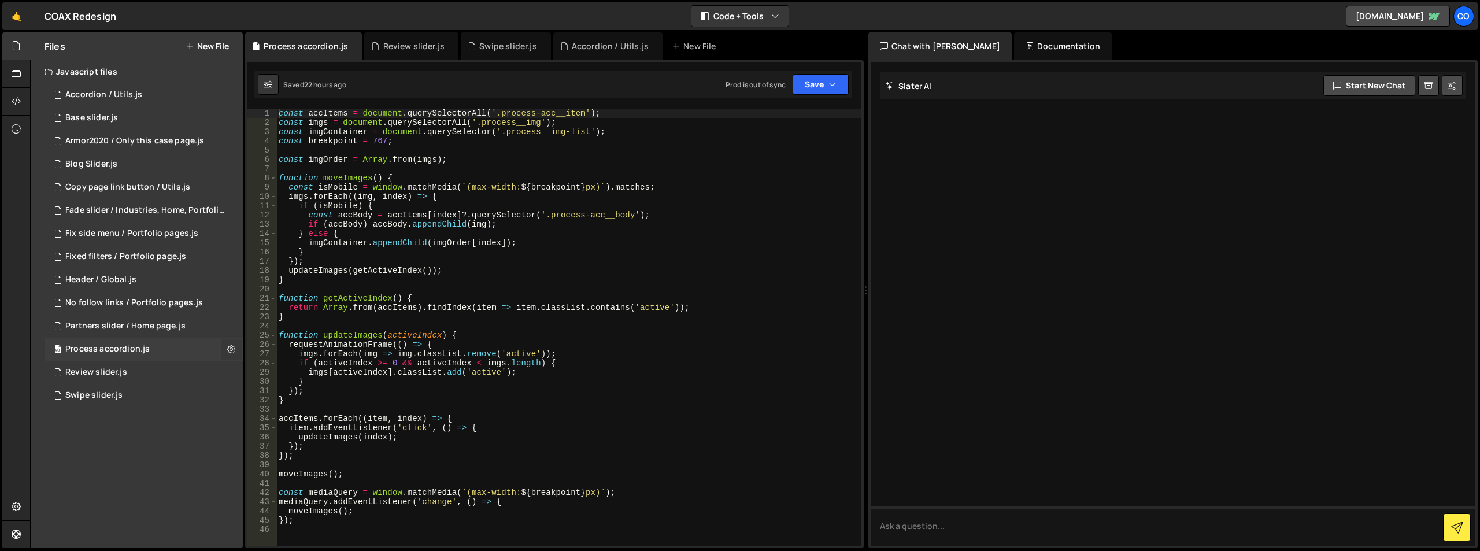
click at [230, 347] on icon at bounding box center [231, 348] width 8 height 11
type input "Process accordion"
radio input "true"
checkbox input "true"
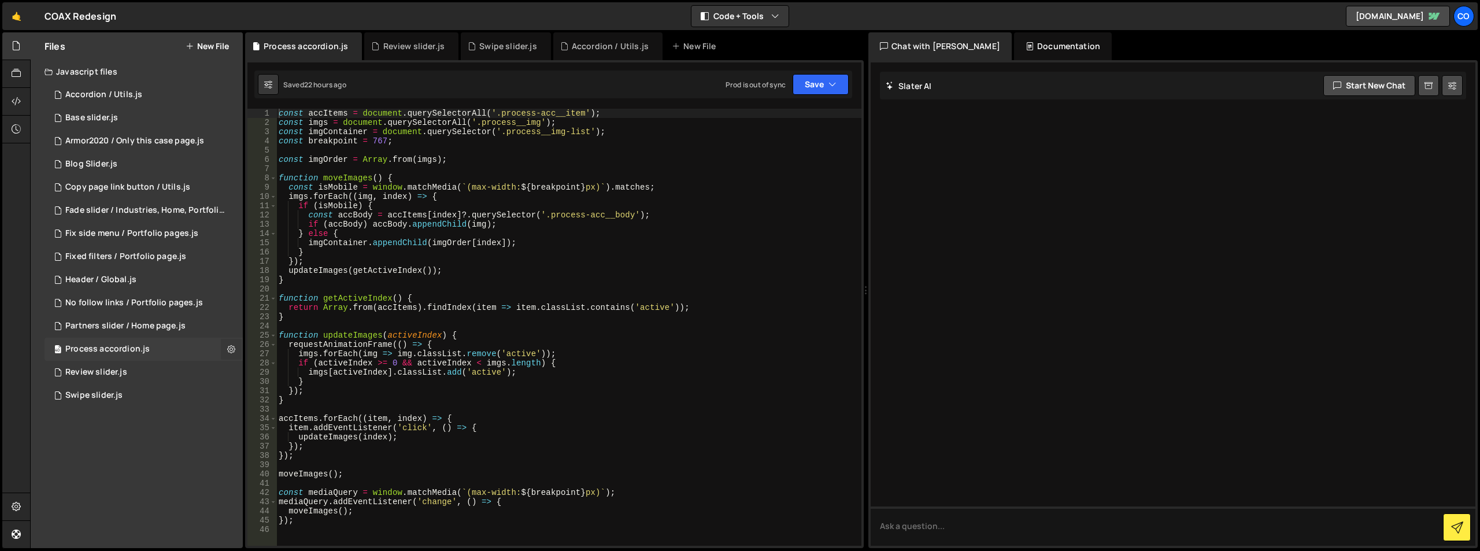
checkbox input "true"
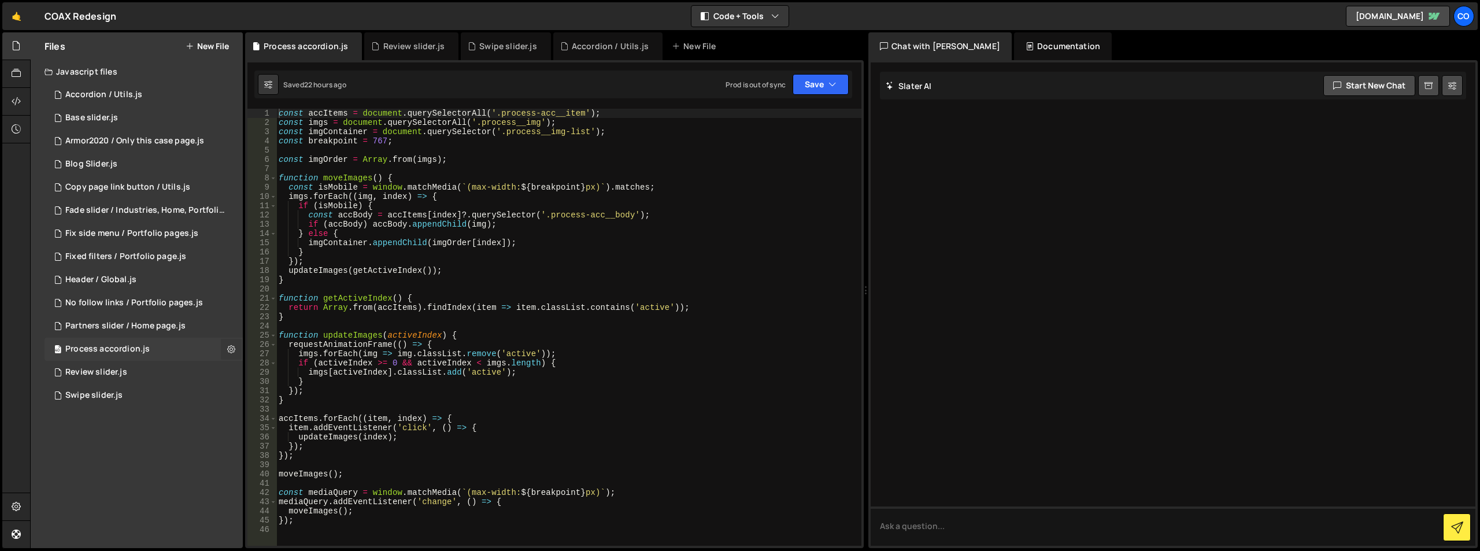
checkbox input "true"
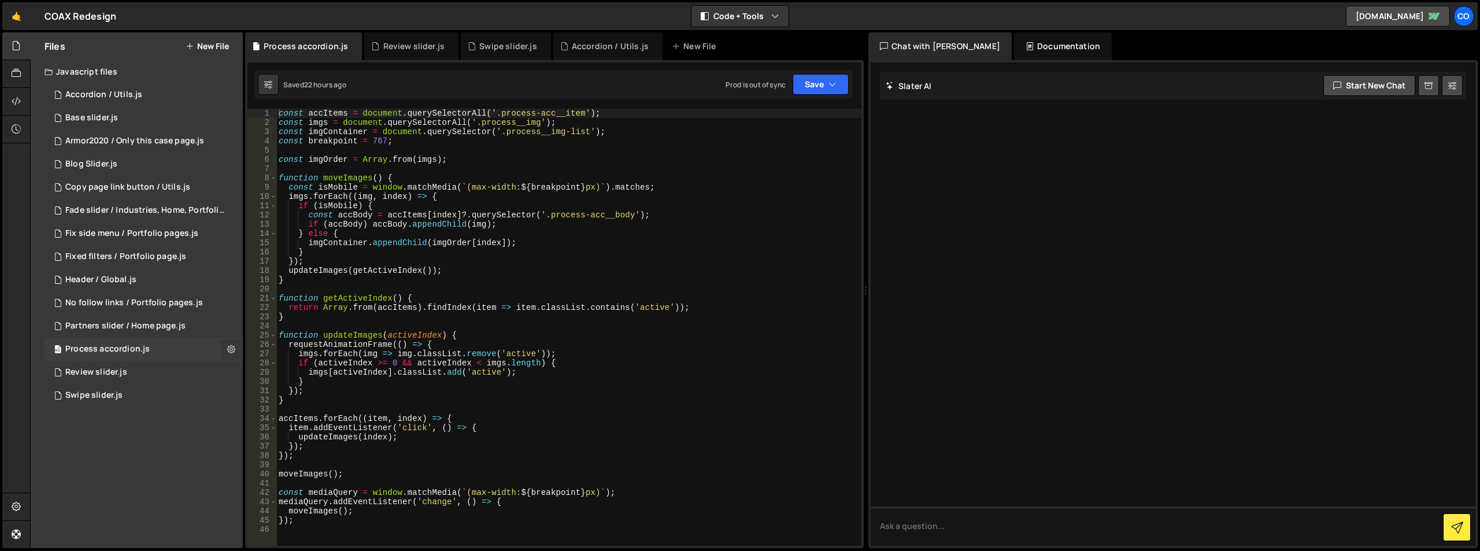
checkbox input "true"
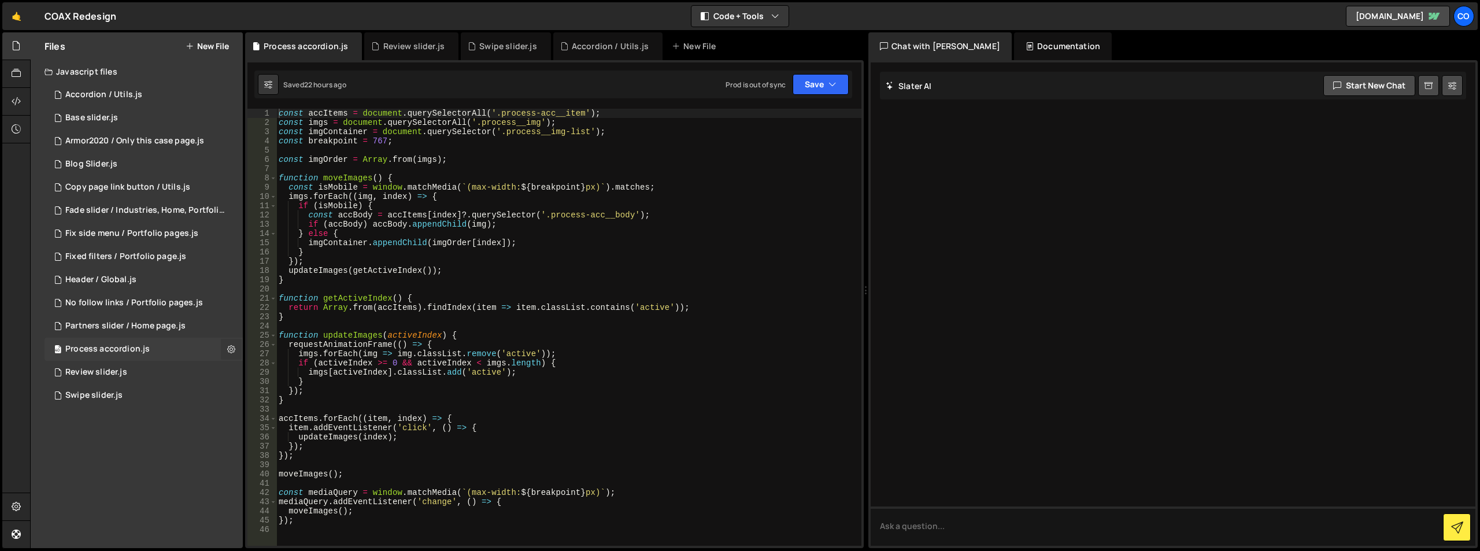
checkbox input "true"
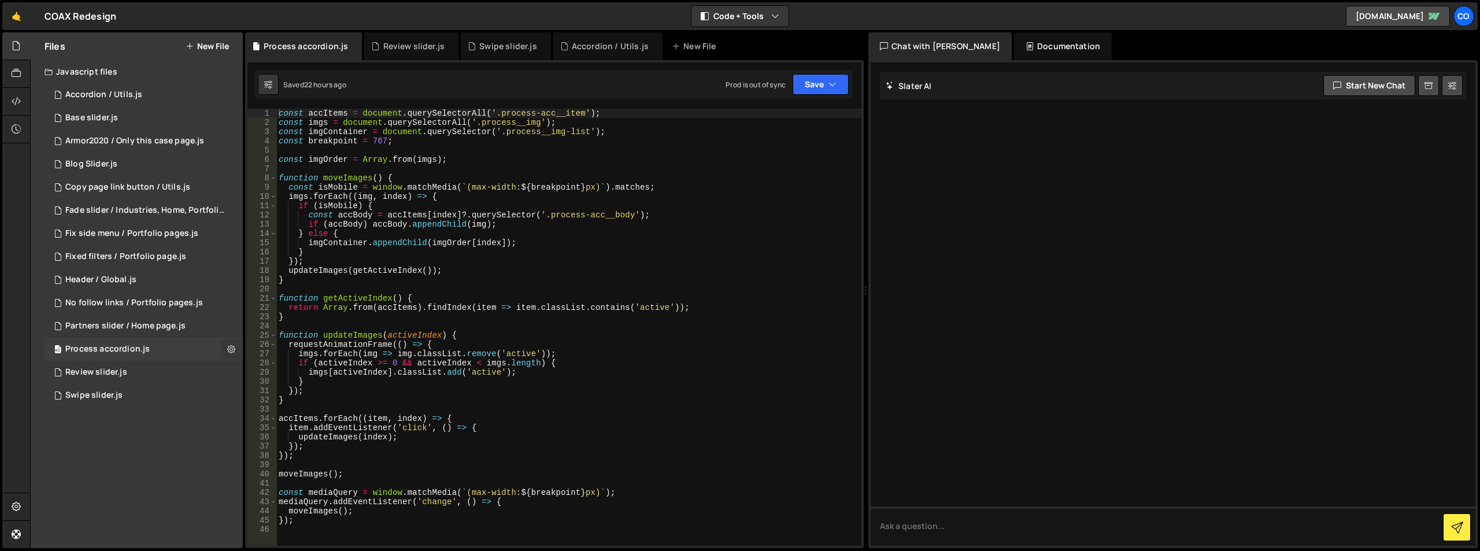
checkbox input "true"
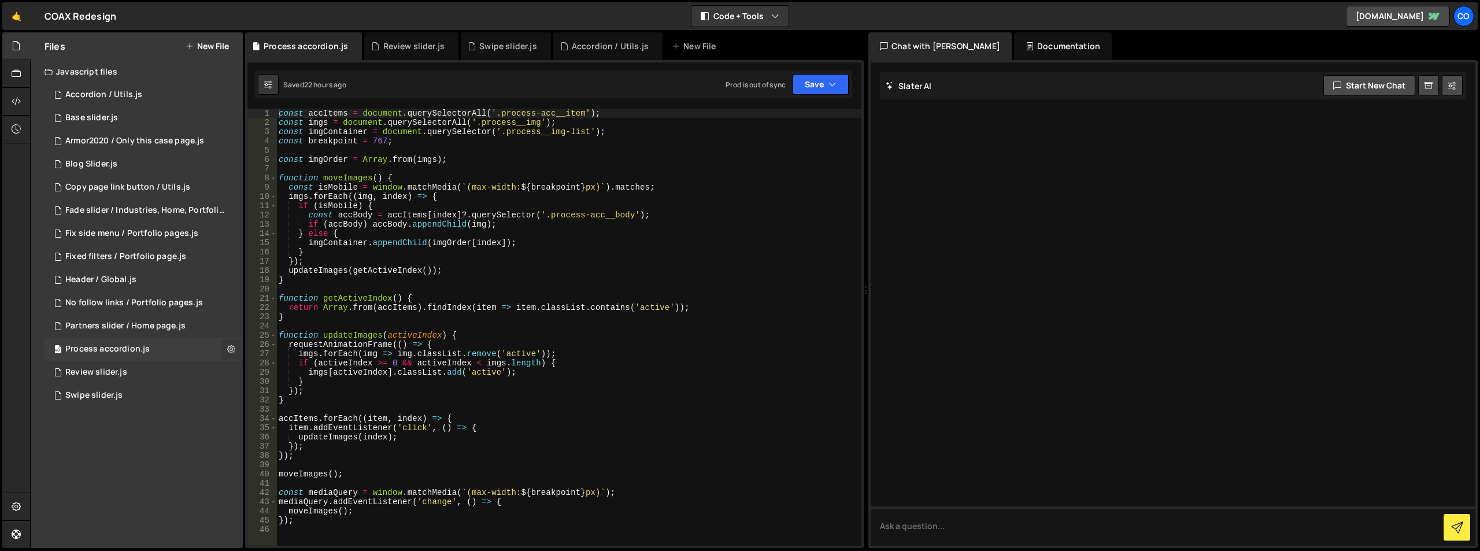
checkbox input "true"
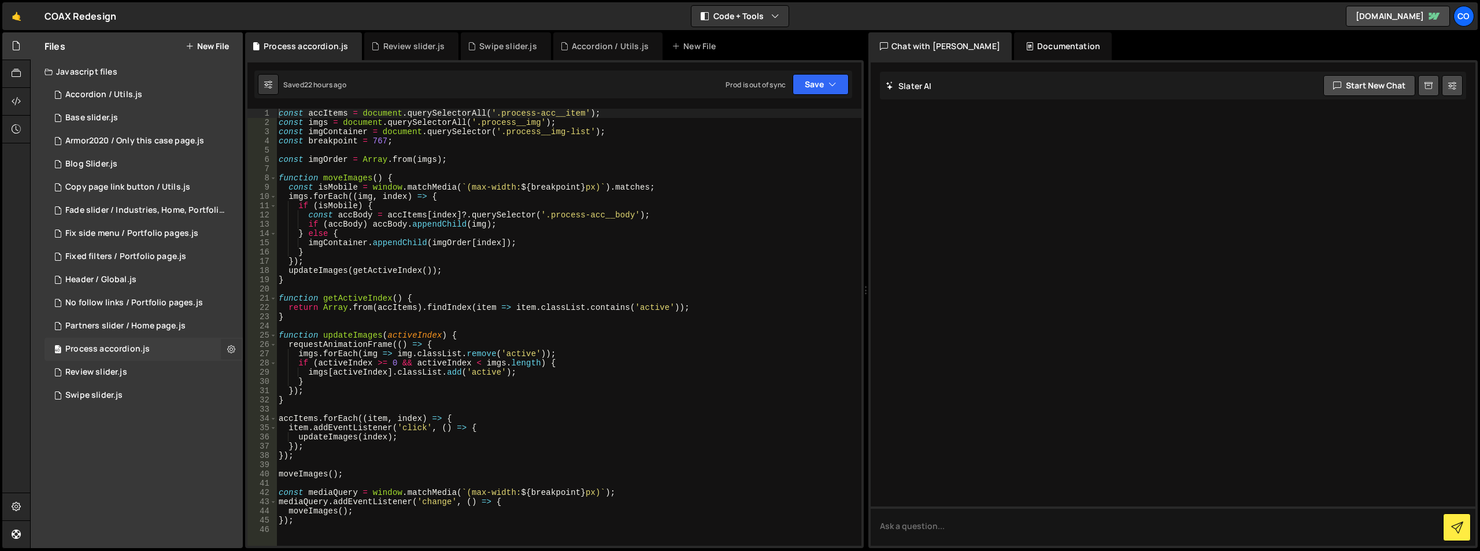
checkbox input "true"
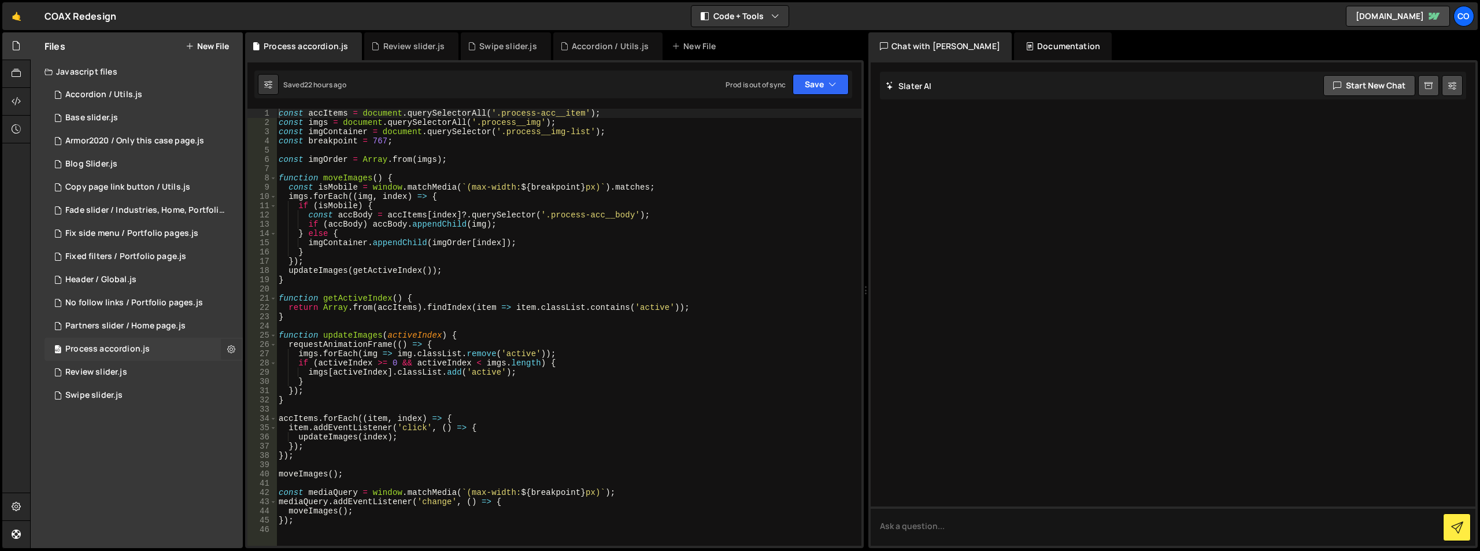
checkbox input "true"
click at [271, 376] on button "Edit File Settings" at bounding box center [301, 373] width 113 height 23
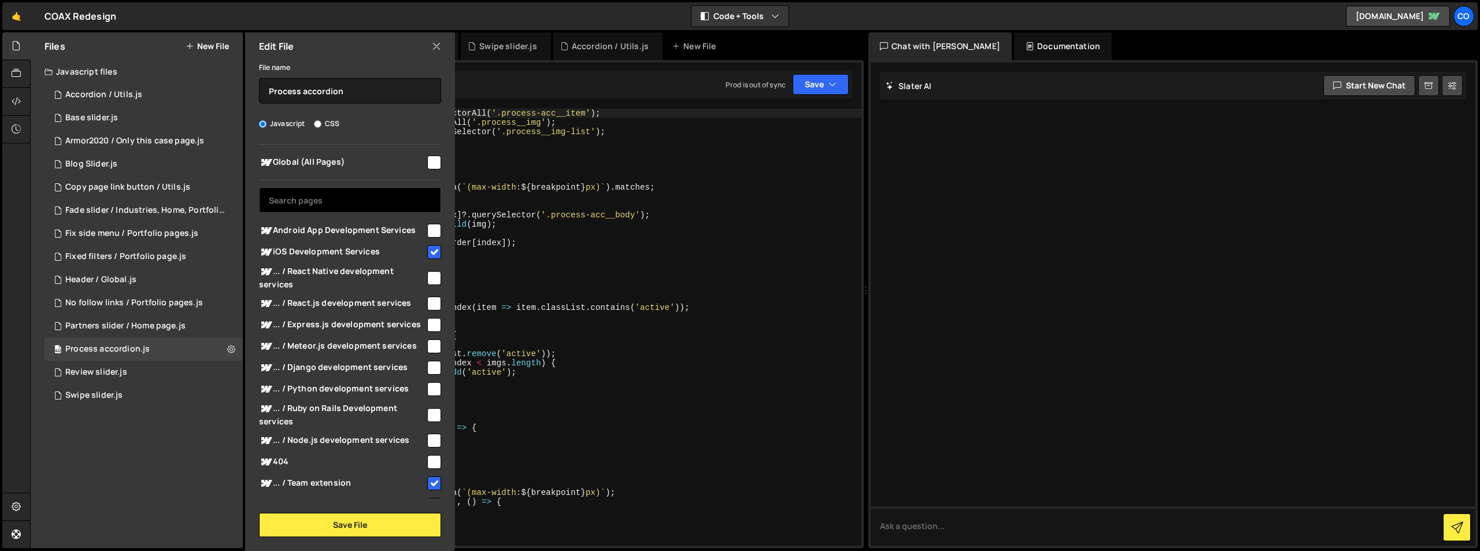
click at [349, 201] on input "text" at bounding box center [350, 199] width 182 height 25
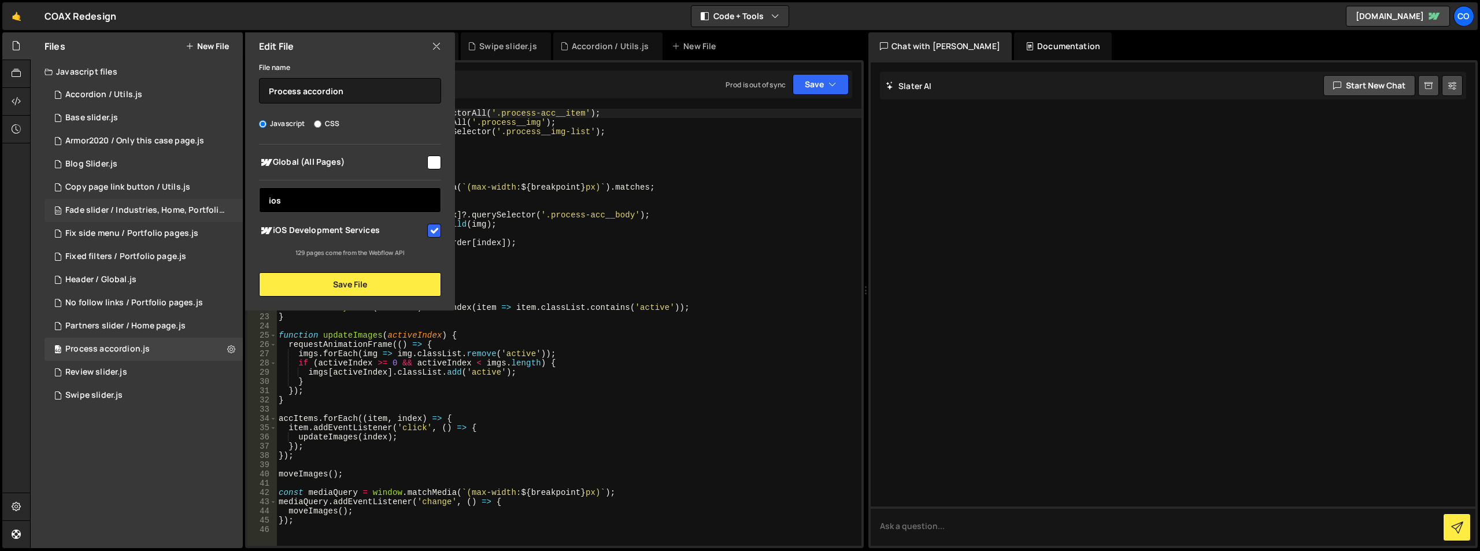
drag, startPoint x: 348, startPoint y: 201, endPoint x: 223, endPoint y: 203, distance: 124.9
click at [223, 203] on div "Files New File Javascript files 97 Accordion / Utils.js 0 48 Base slider.js 0 1…" at bounding box center [137, 290] width 212 height 516
type input "andr"
click at [431, 232] on input "checkbox" at bounding box center [434, 231] width 14 height 14
checkbox input "true"
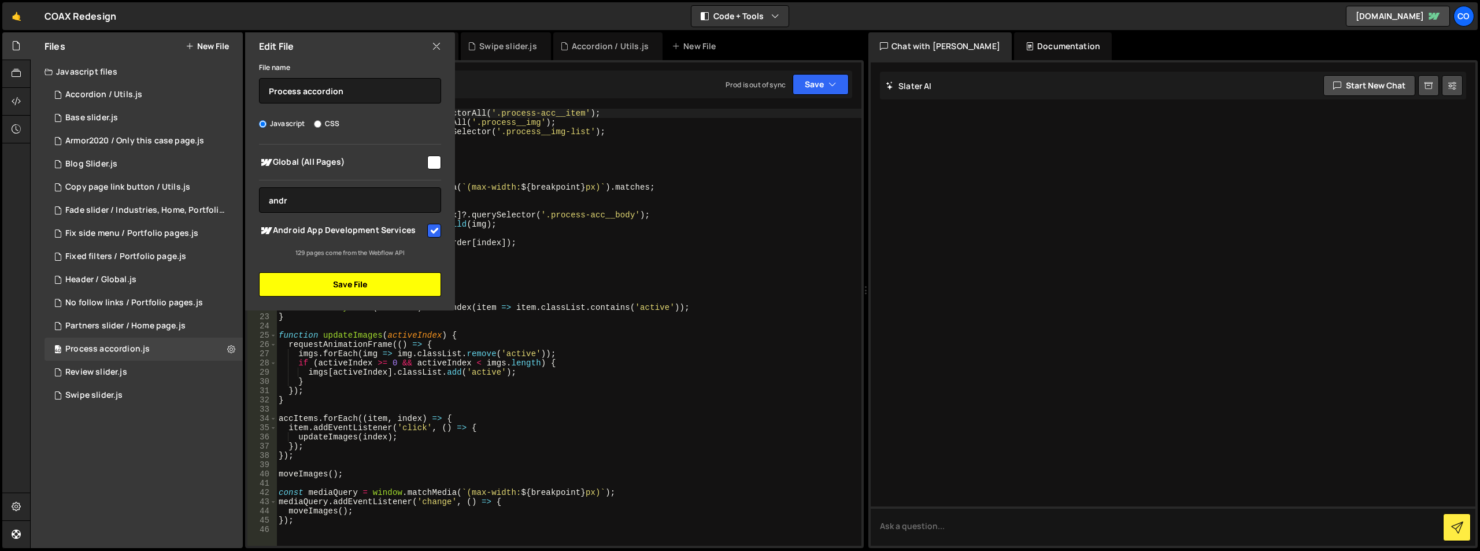
click at [370, 281] on button "Save File" at bounding box center [350, 284] width 182 height 24
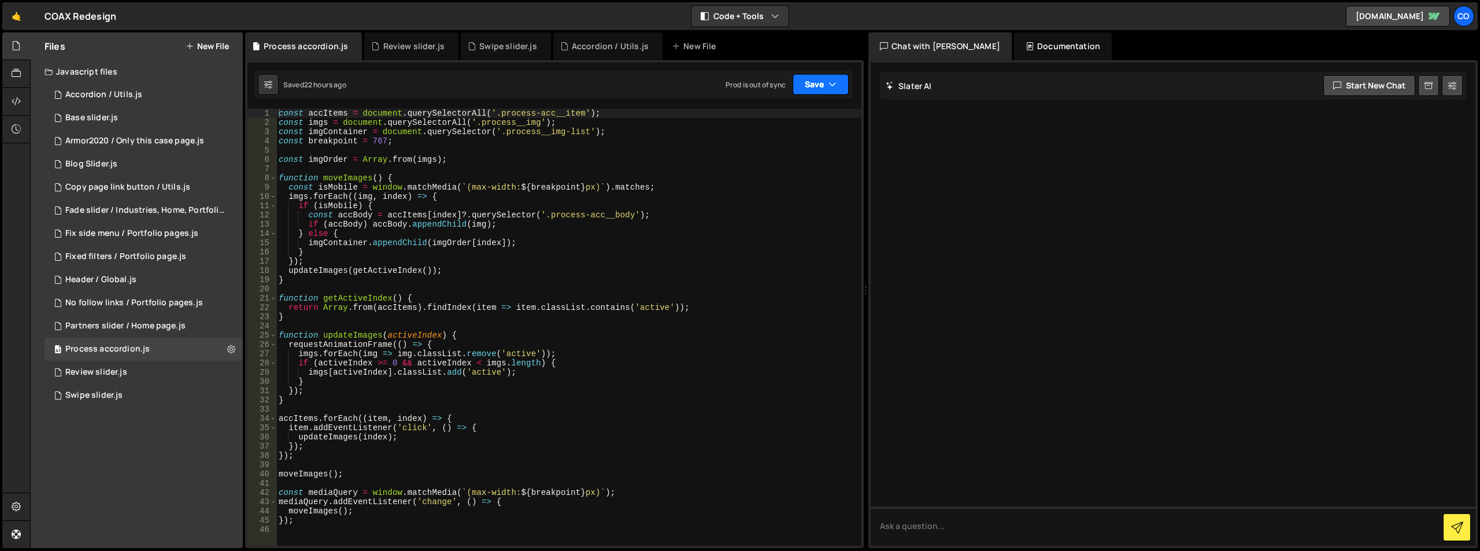
click at [830, 84] on icon "button" at bounding box center [832, 85] width 8 height 12
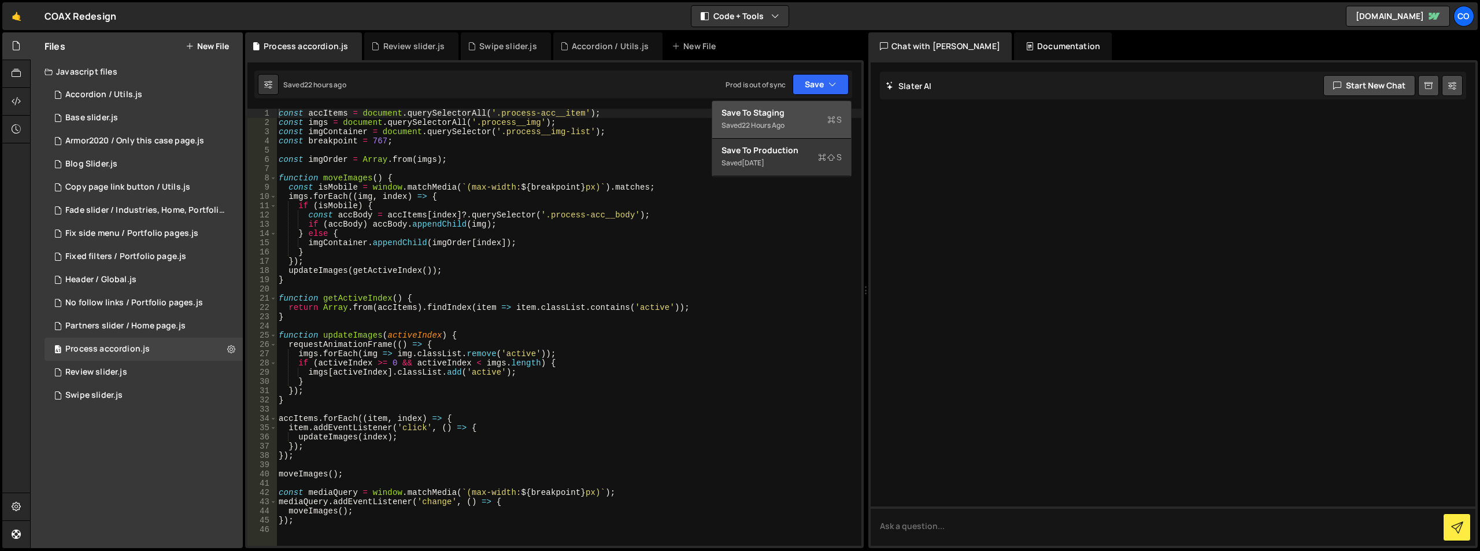
click at [808, 108] on div "Save to Staging S" at bounding box center [781, 113] width 120 height 12
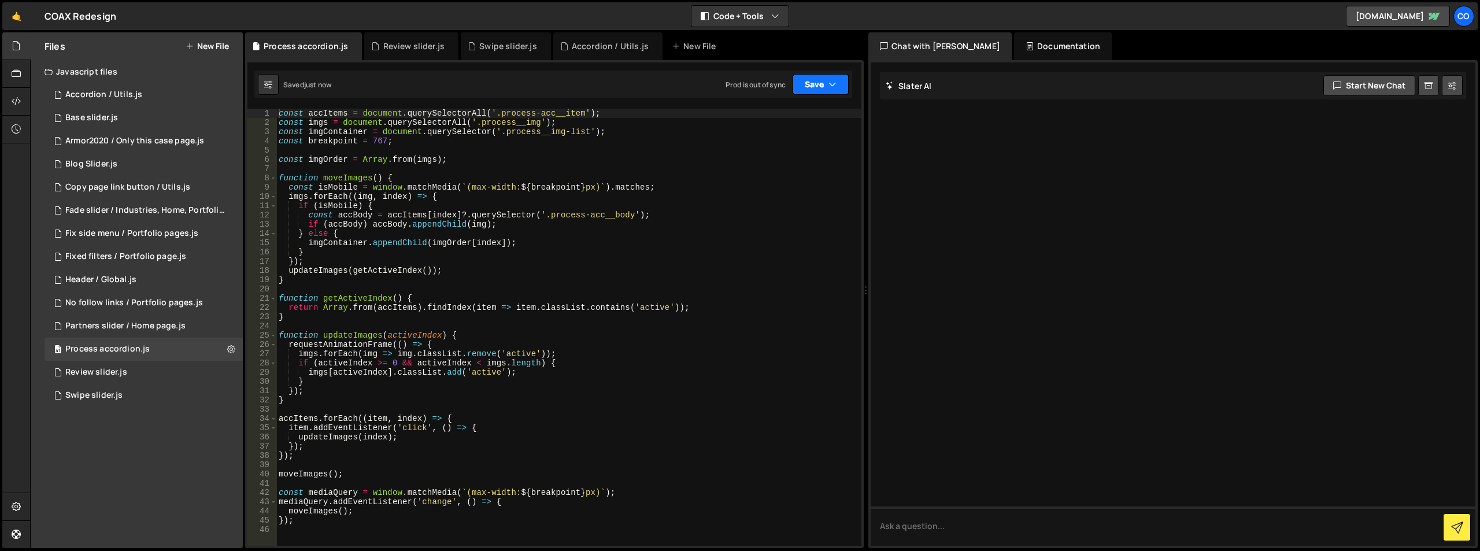
click at [818, 84] on button "Save" at bounding box center [821, 84] width 56 height 21
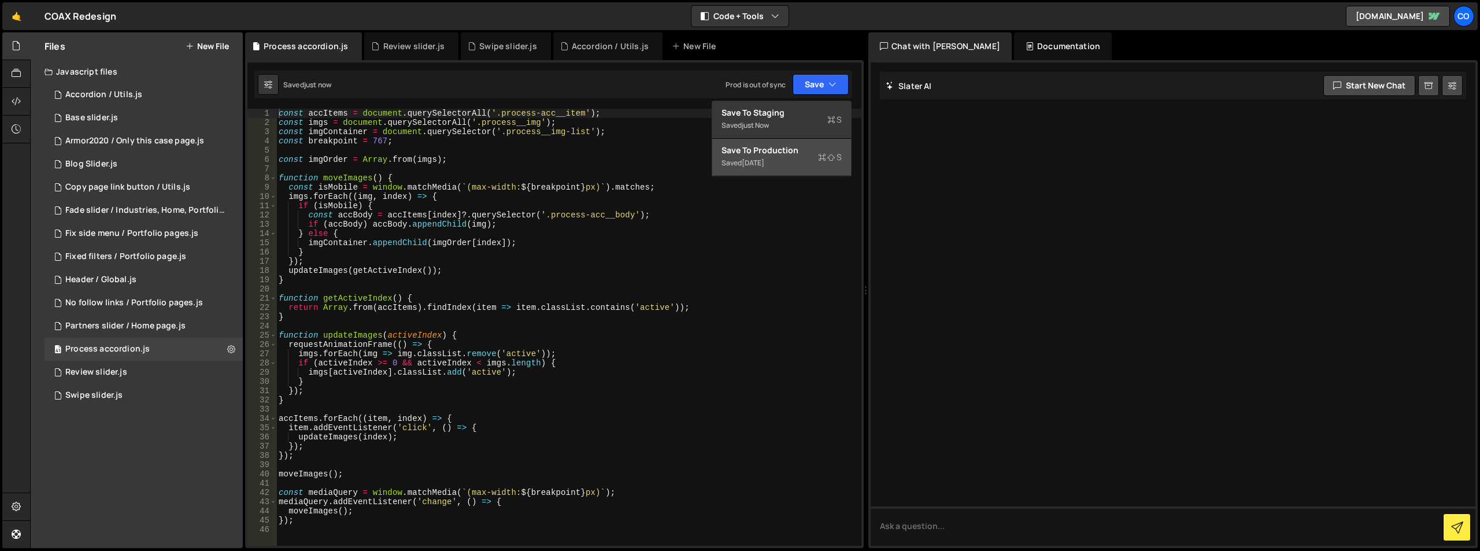
click at [791, 158] on div "Saved 1 month ago" at bounding box center [781, 163] width 120 height 14
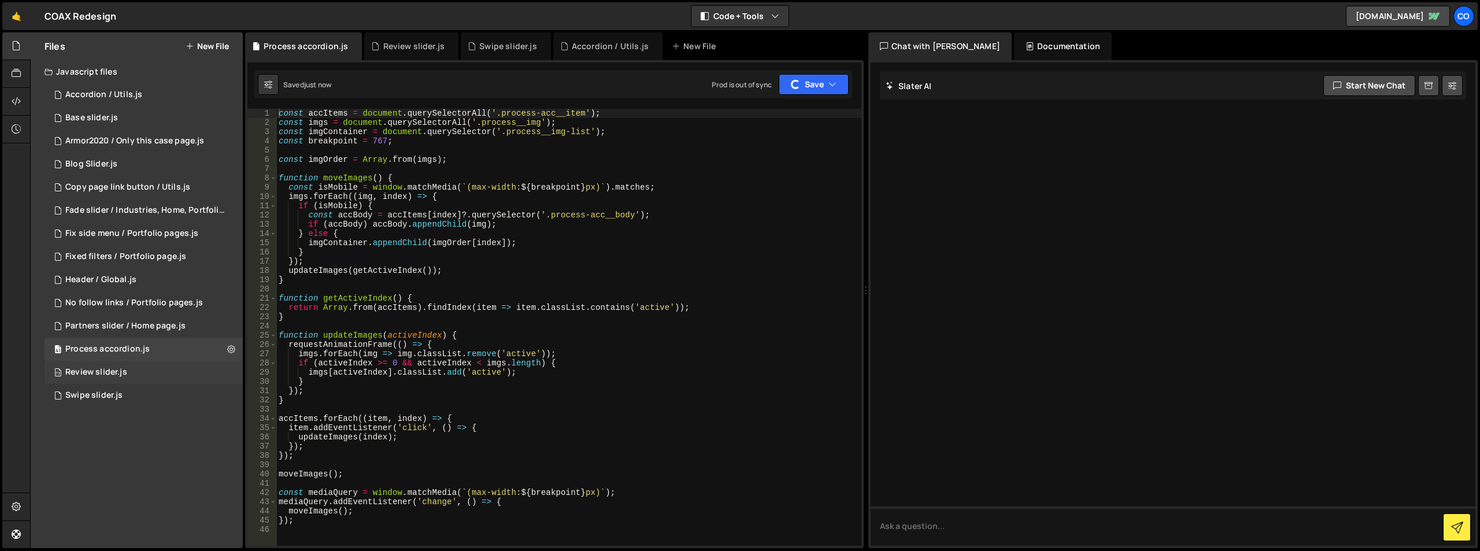
click at [234, 372] on div "73 Review slider.js 0" at bounding box center [144, 372] width 198 height 23
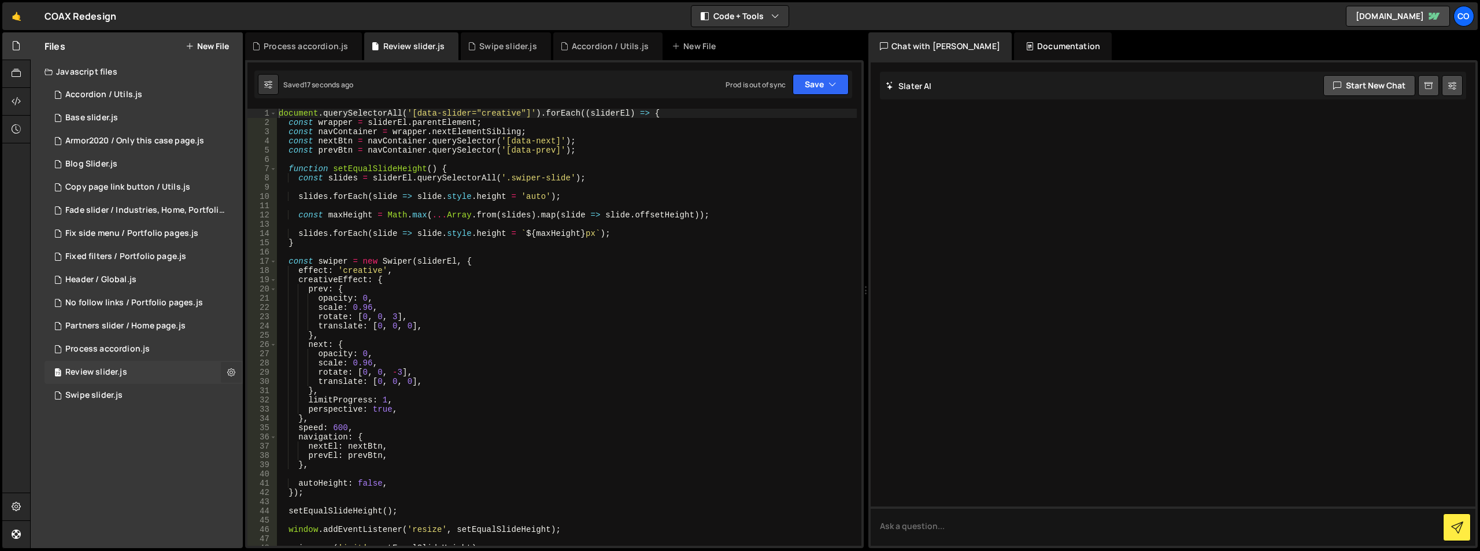
click at [231, 373] on icon at bounding box center [231, 371] width 8 height 11
type input "Review slider"
radio input "true"
checkbox input "true"
click at [269, 385] on button "Edit File Settings" at bounding box center [301, 396] width 113 height 23
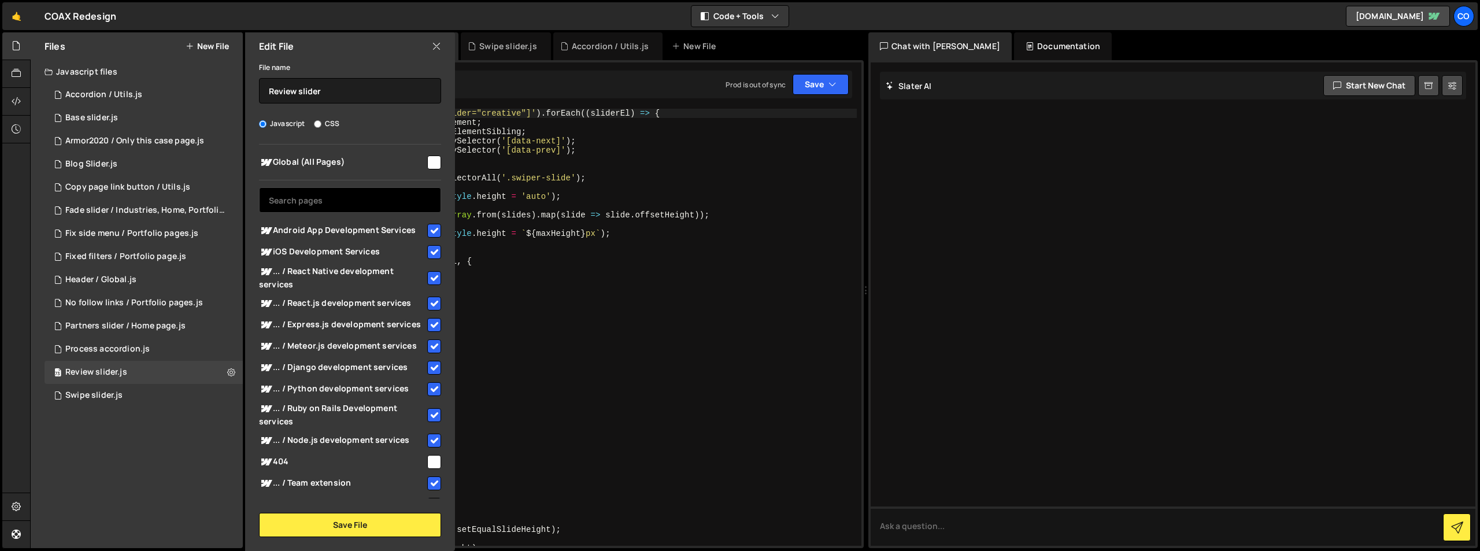
click at [314, 200] on input "text" at bounding box center [350, 199] width 182 height 25
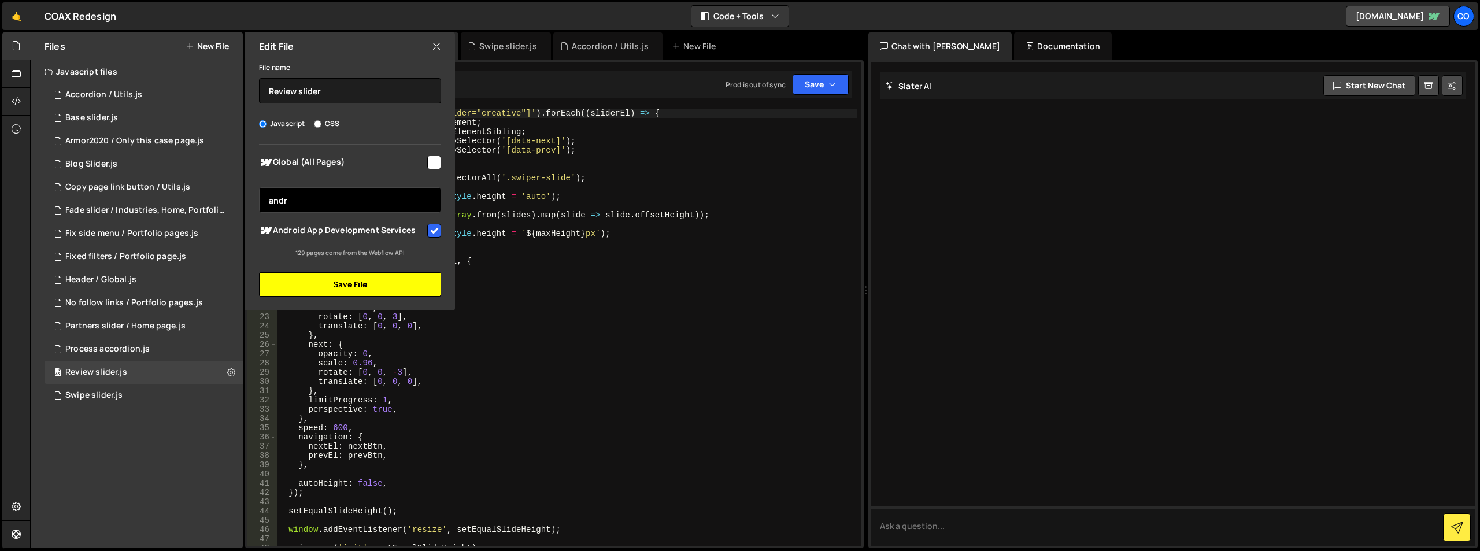
type input "andr"
click at [370, 290] on button "Save File" at bounding box center [350, 284] width 182 height 24
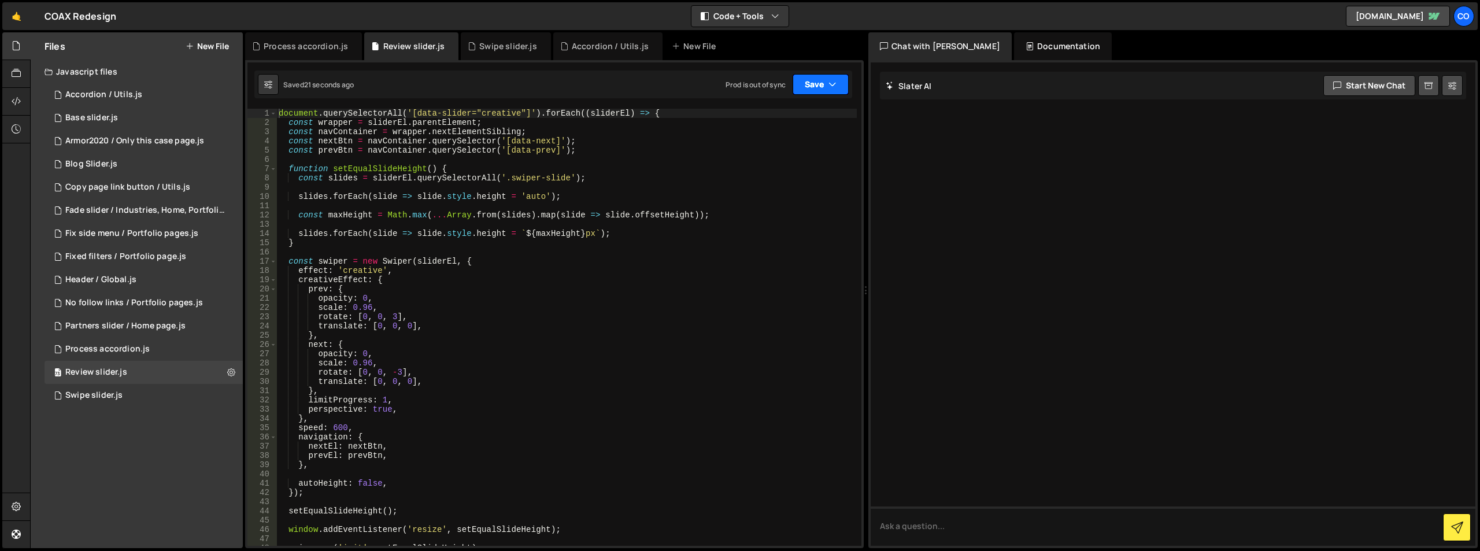
click at [831, 83] on icon "button" at bounding box center [832, 85] width 8 height 12
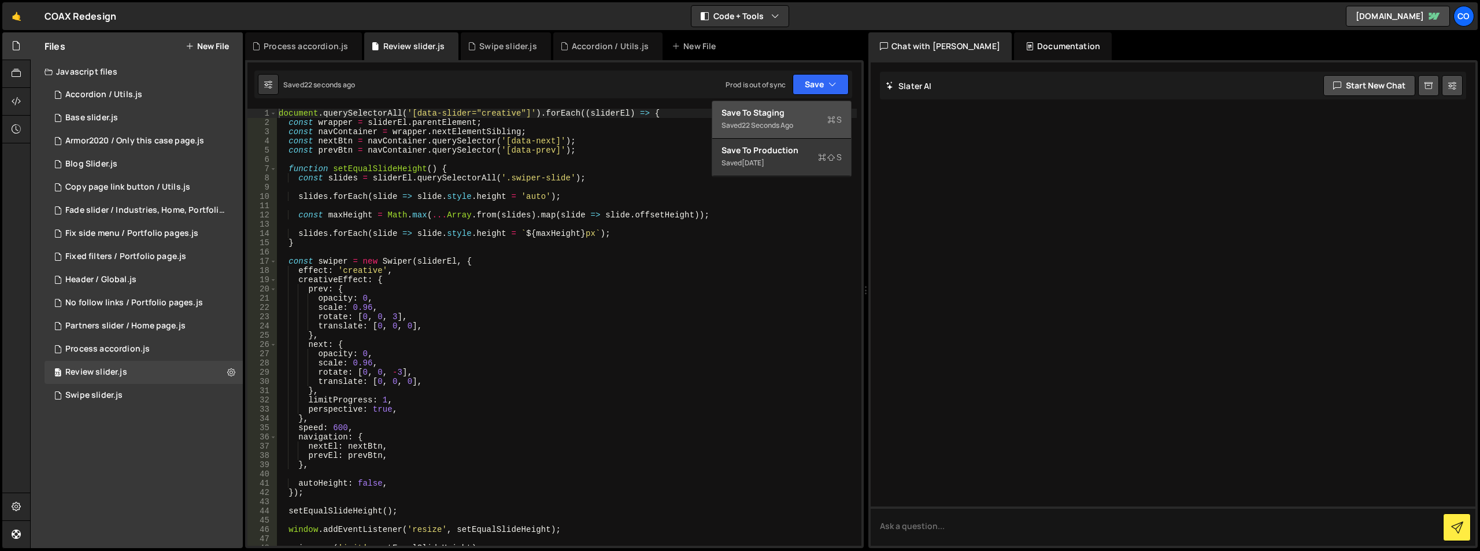
drag, startPoint x: 797, startPoint y: 112, endPoint x: 830, endPoint y: 79, distance: 47.0
click at [797, 112] on div "Save to Staging S" at bounding box center [781, 113] width 120 height 12
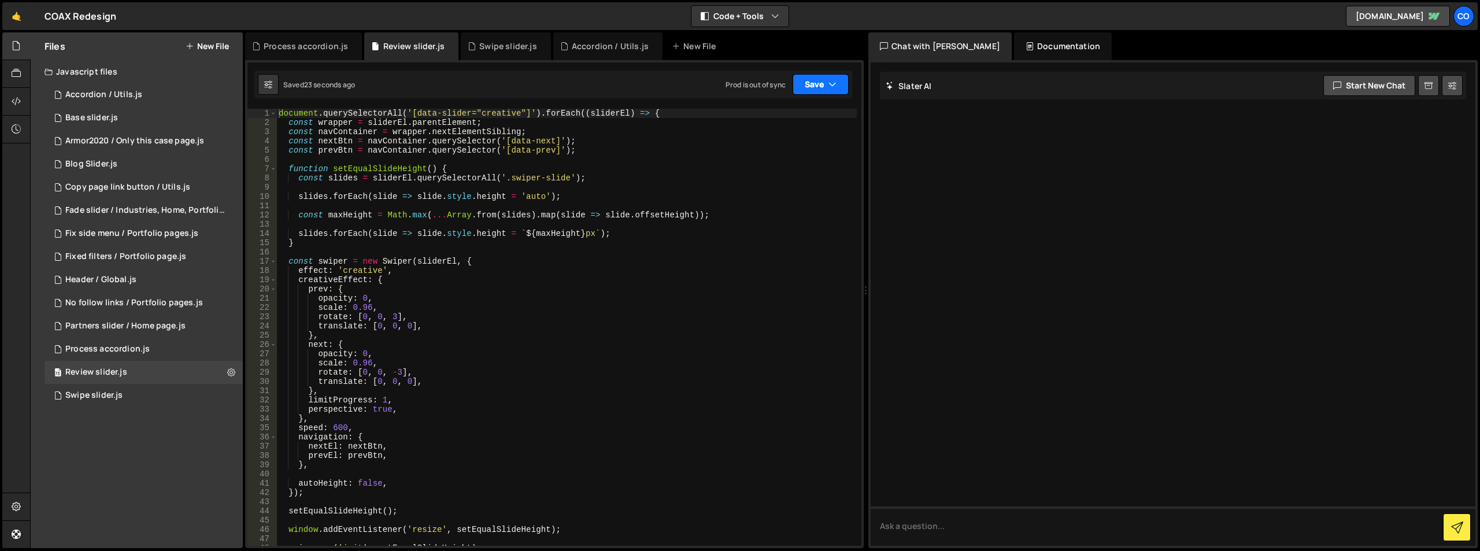
click at [830, 77] on button "Save" at bounding box center [821, 84] width 56 height 21
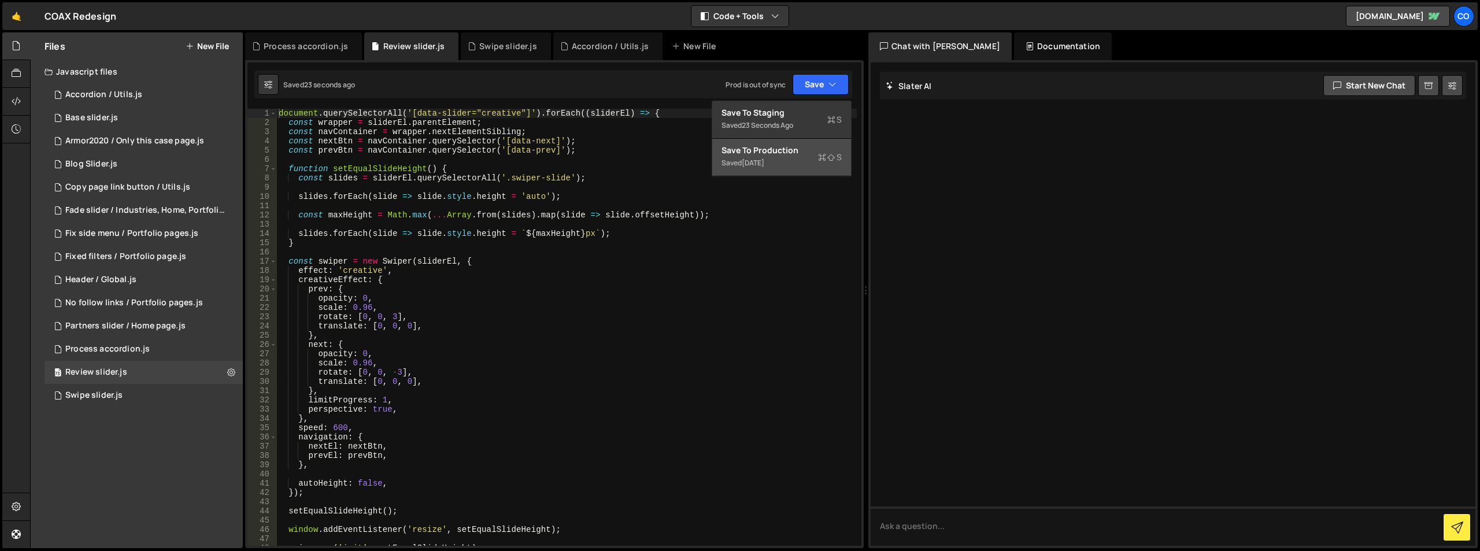
click at [798, 151] on div "Save to Production S" at bounding box center [781, 151] width 120 height 12
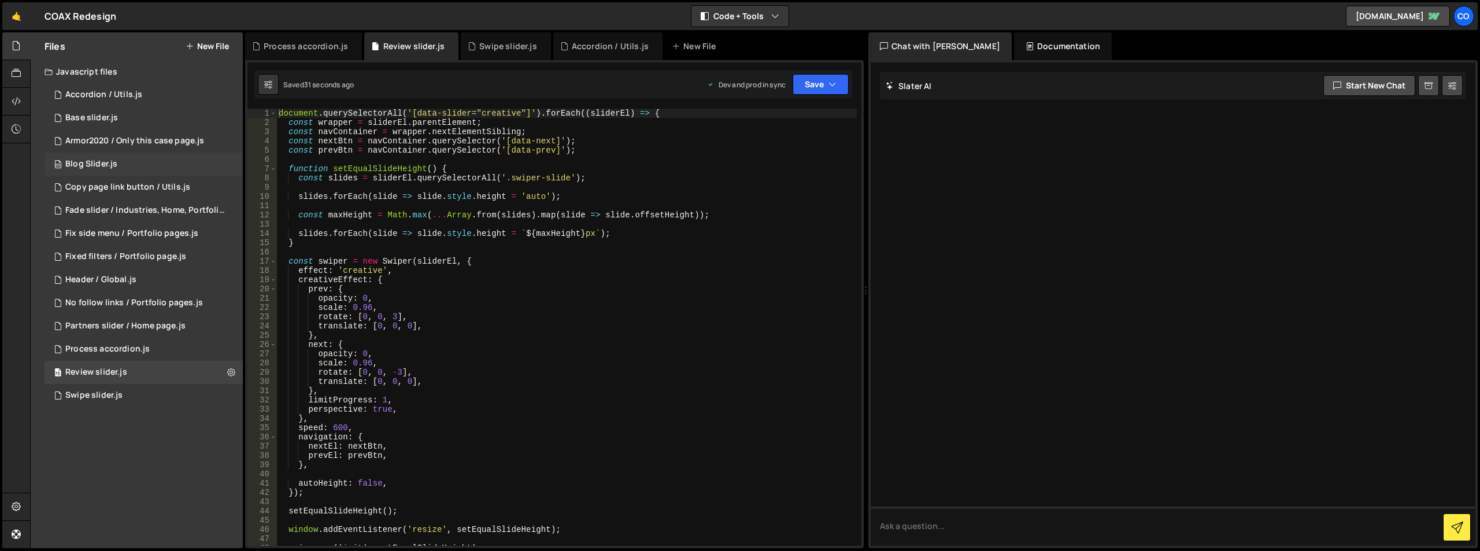
click at [199, 162] on div "69 Blog Slider.js 0" at bounding box center [144, 164] width 198 height 23
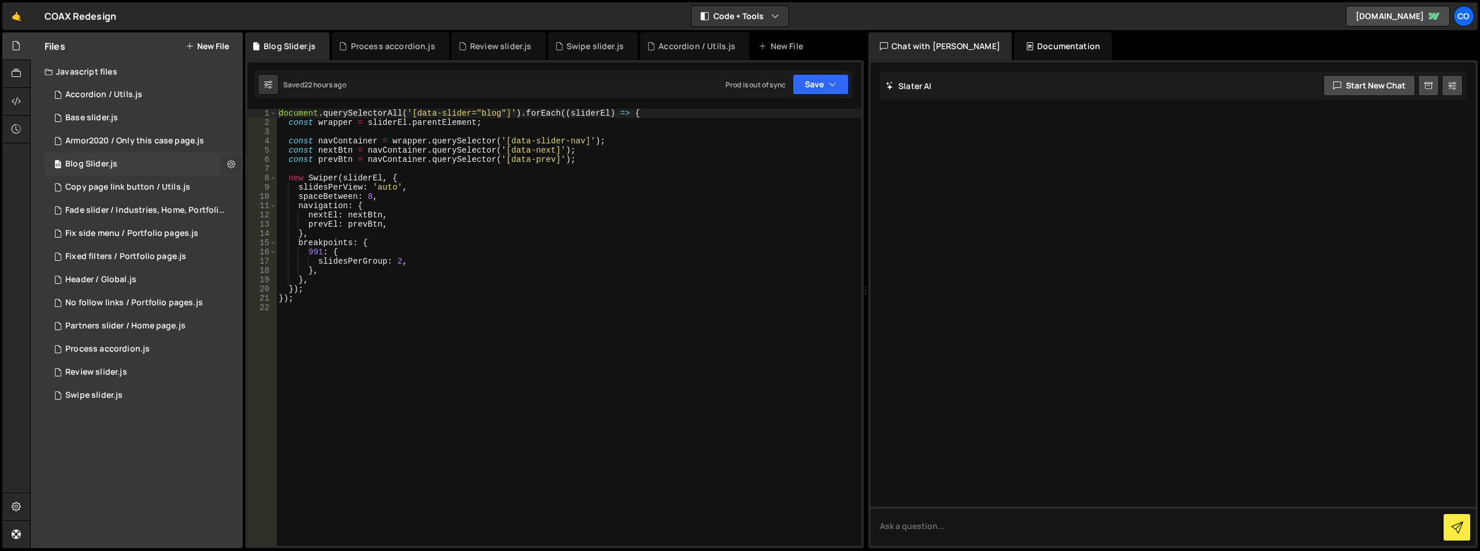
click at [234, 166] on icon at bounding box center [231, 163] width 8 height 11
type input "Blog Slider"
radio input "true"
checkbox input "true"
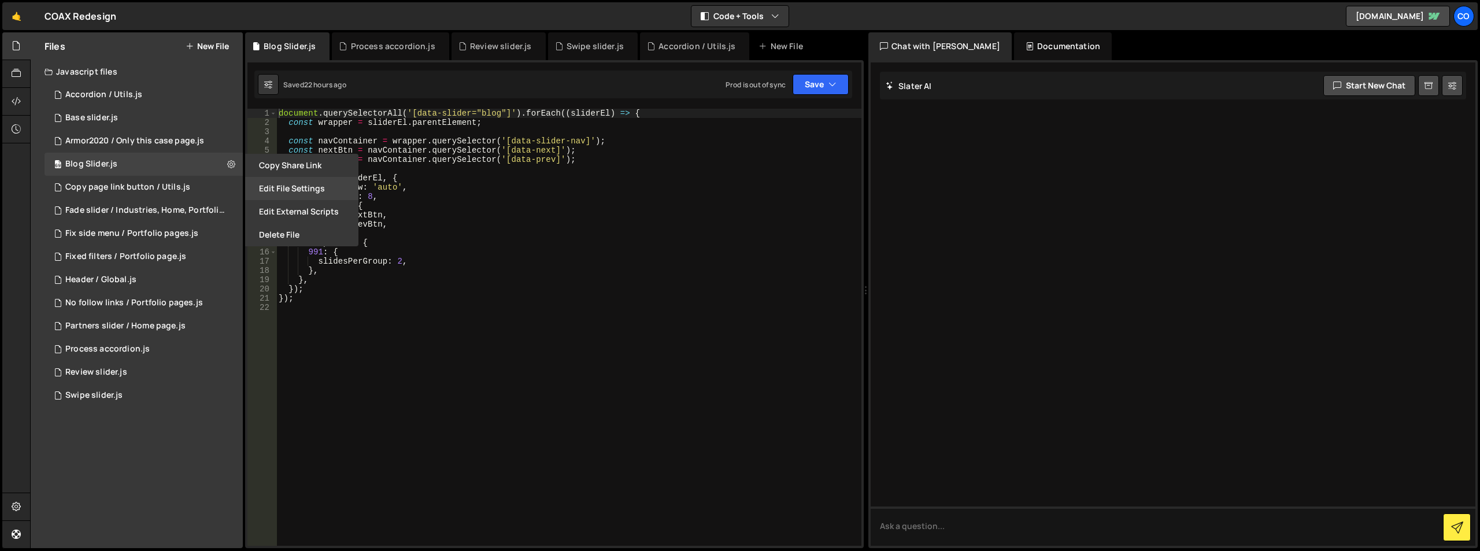
click at [261, 188] on button "Edit File Settings" at bounding box center [301, 188] width 113 height 23
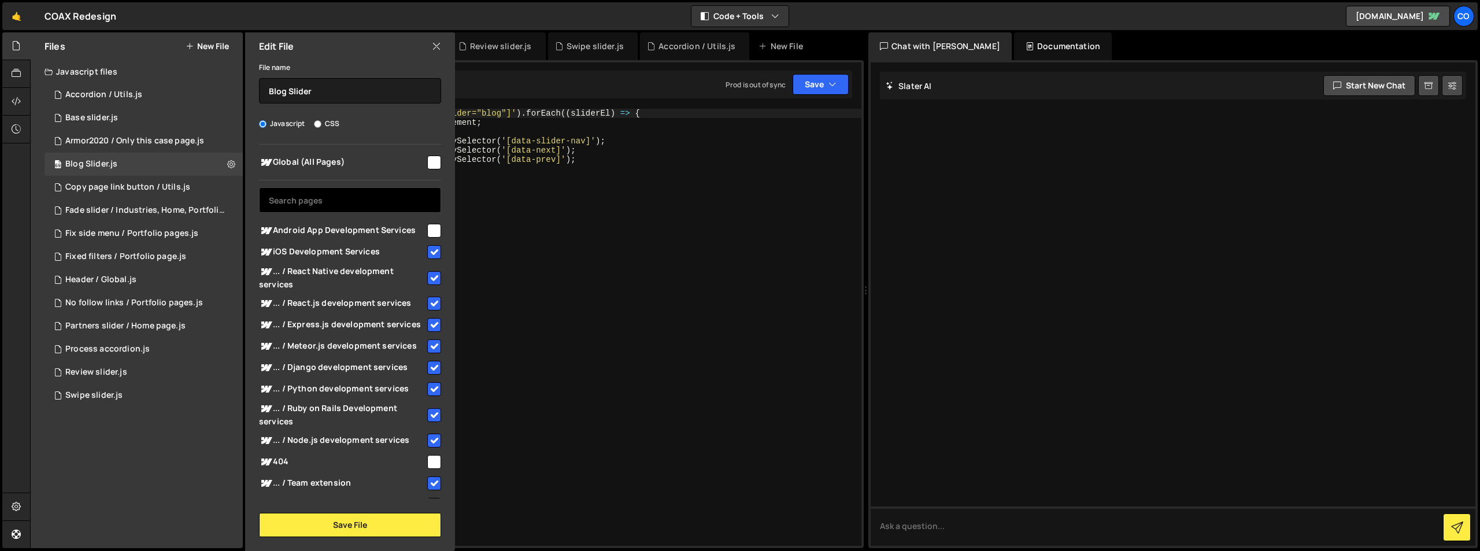
click at [308, 204] on input "text" at bounding box center [350, 199] width 182 height 25
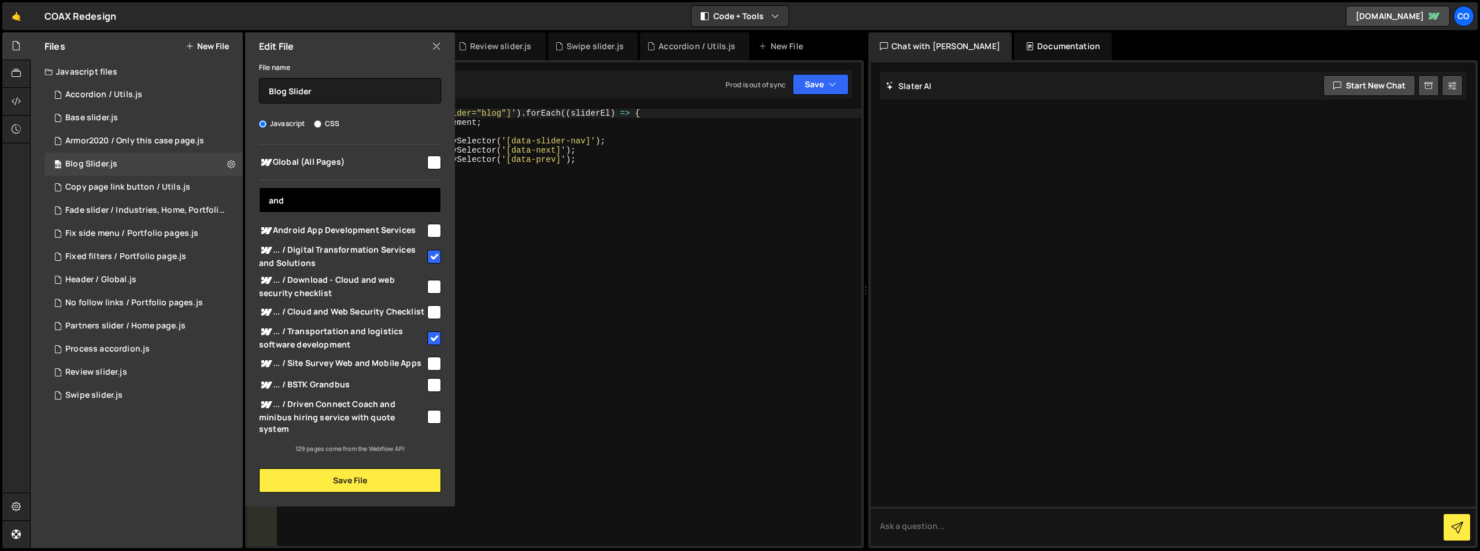
type input "and"
click at [435, 227] on input "checkbox" at bounding box center [434, 231] width 14 height 14
checkbox input "true"
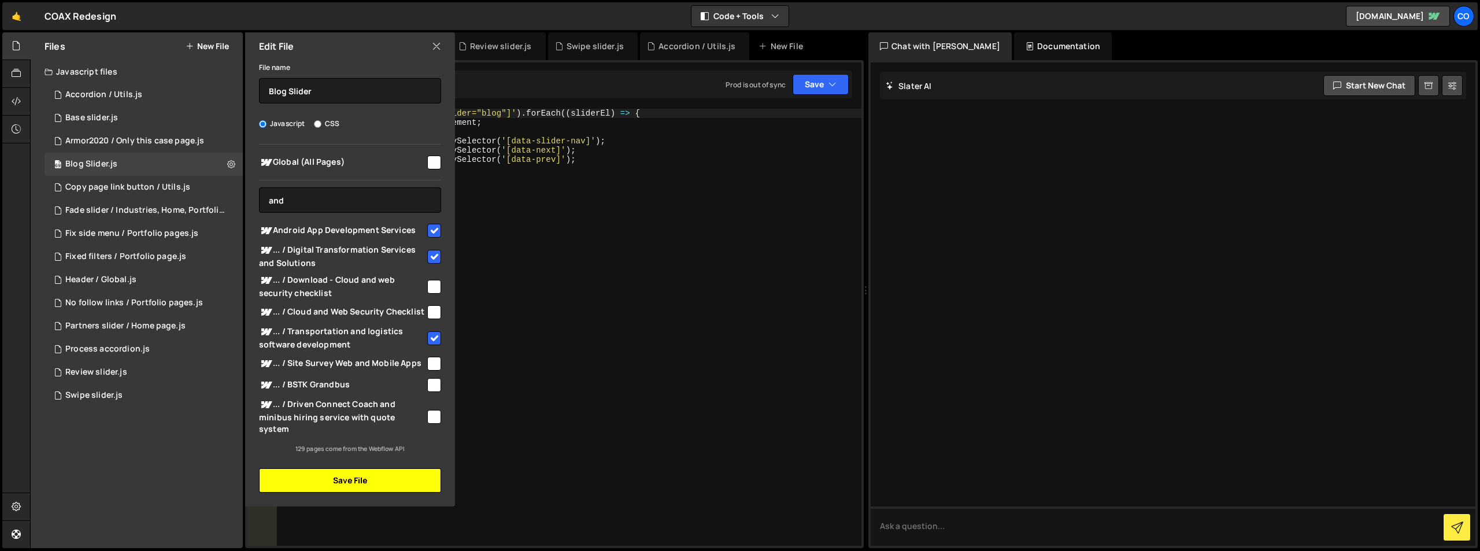
click at [352, 468] on button "Save File" at bounding box center [350, 480] width 182 height 24
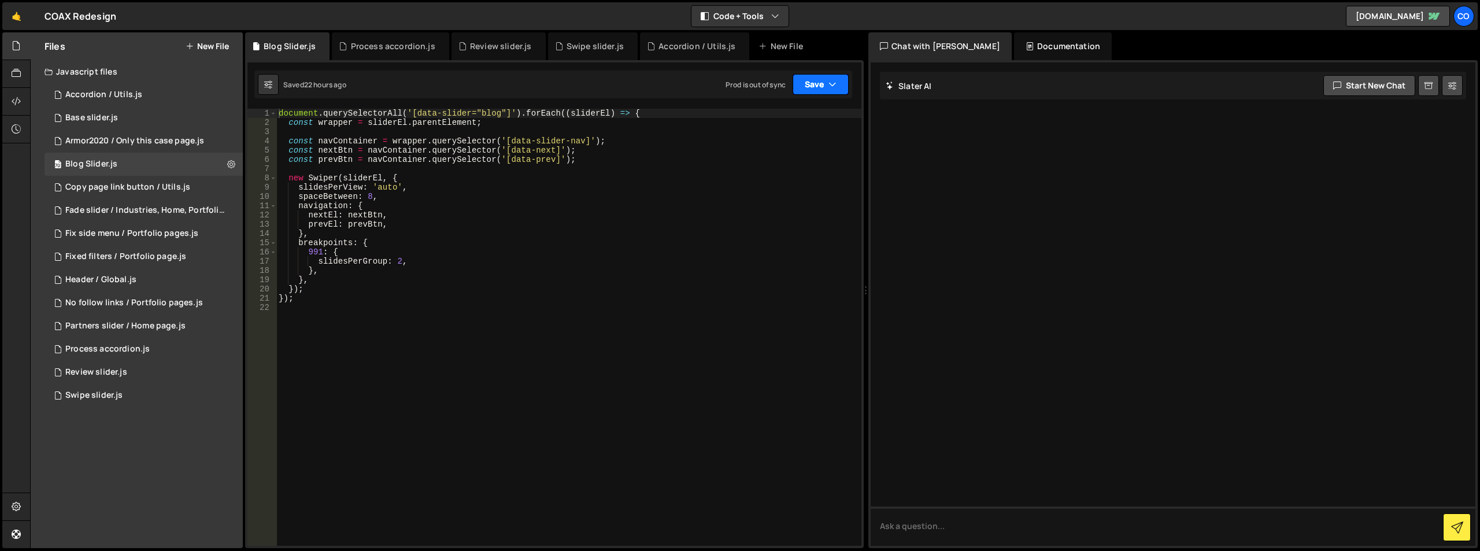
click at [838, 90] on button "Save" at bounding box center [821, 84] width 56 height 21
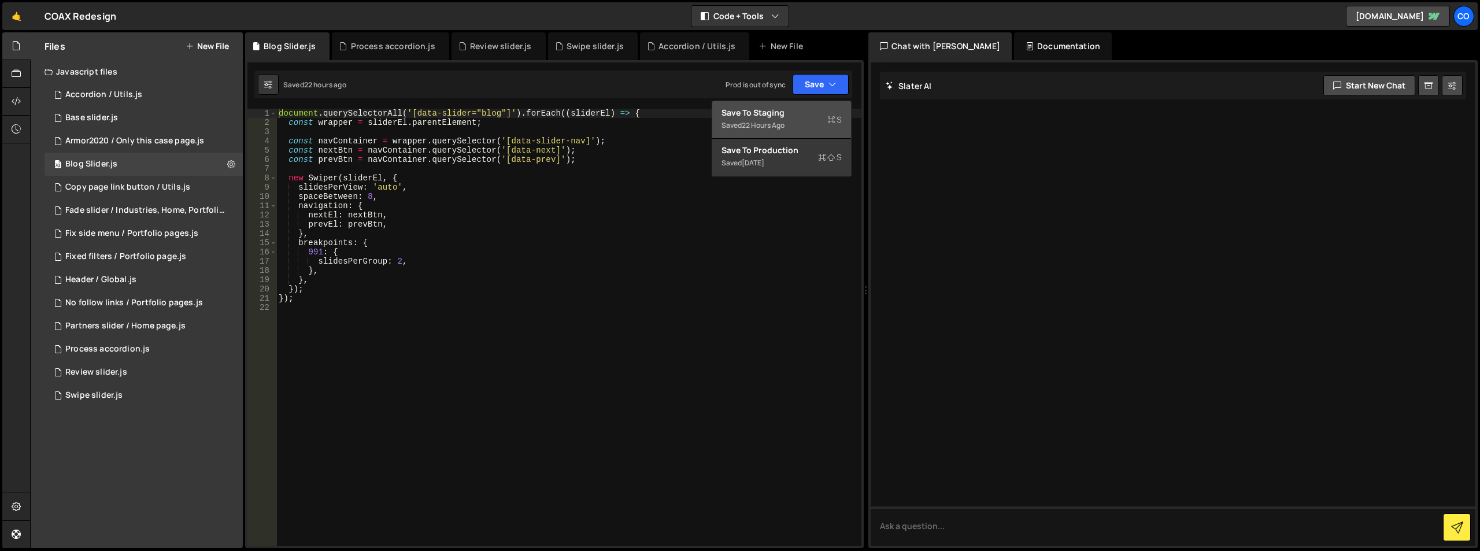
click at [819, 117] on div "Save to Staging S" at bounding box center [781, 113] width 120 height 12
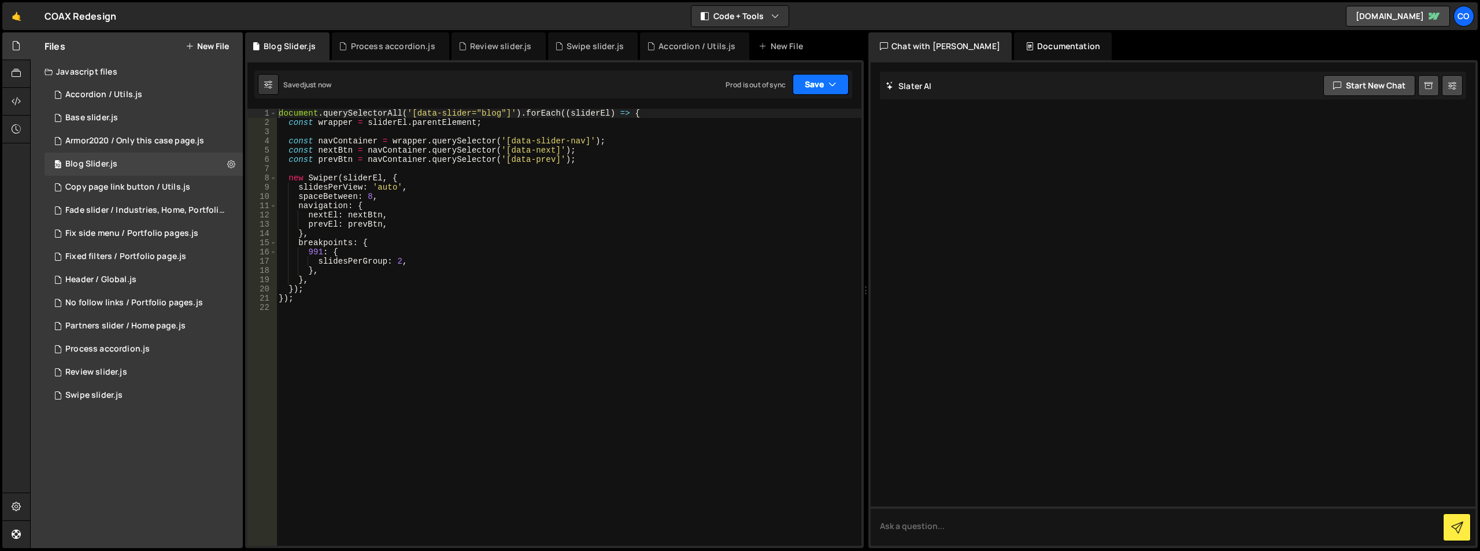
click at [830, 86] on icon "button" at bounding box center [832, 85] width 8 height 12
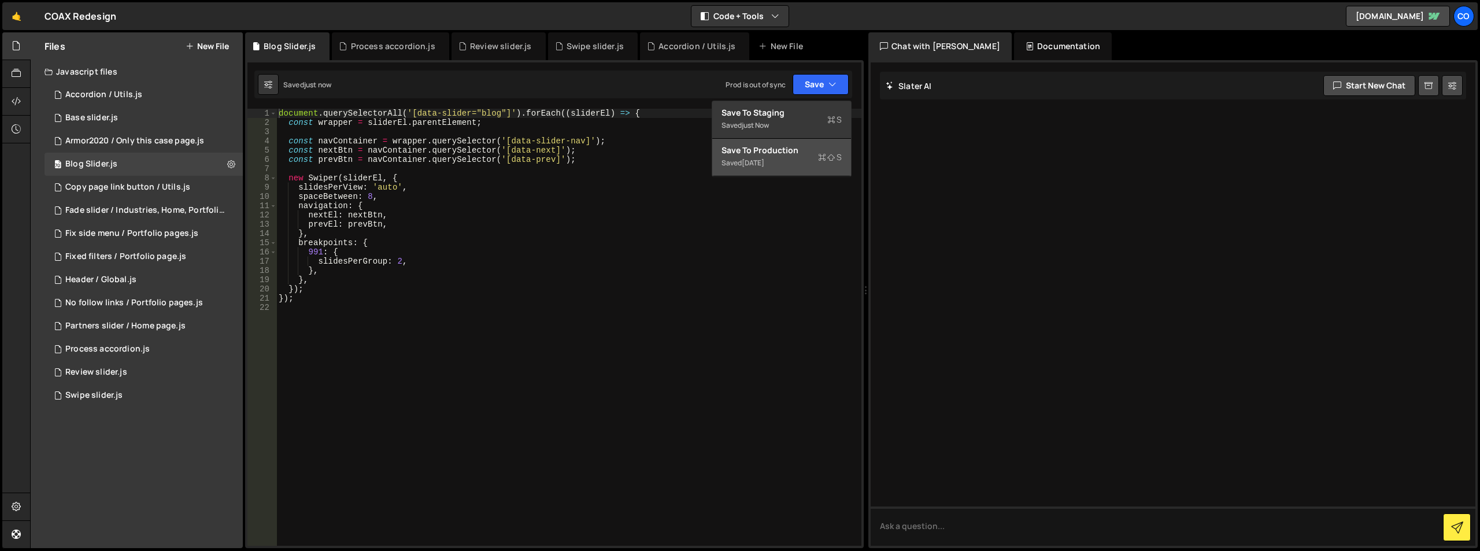
click at [809, 156] on div "Saved 1 month ago" at bounding box center [781, 163] width 120 height 14
